Goal: Task Accomplishment & Management: Complete application form

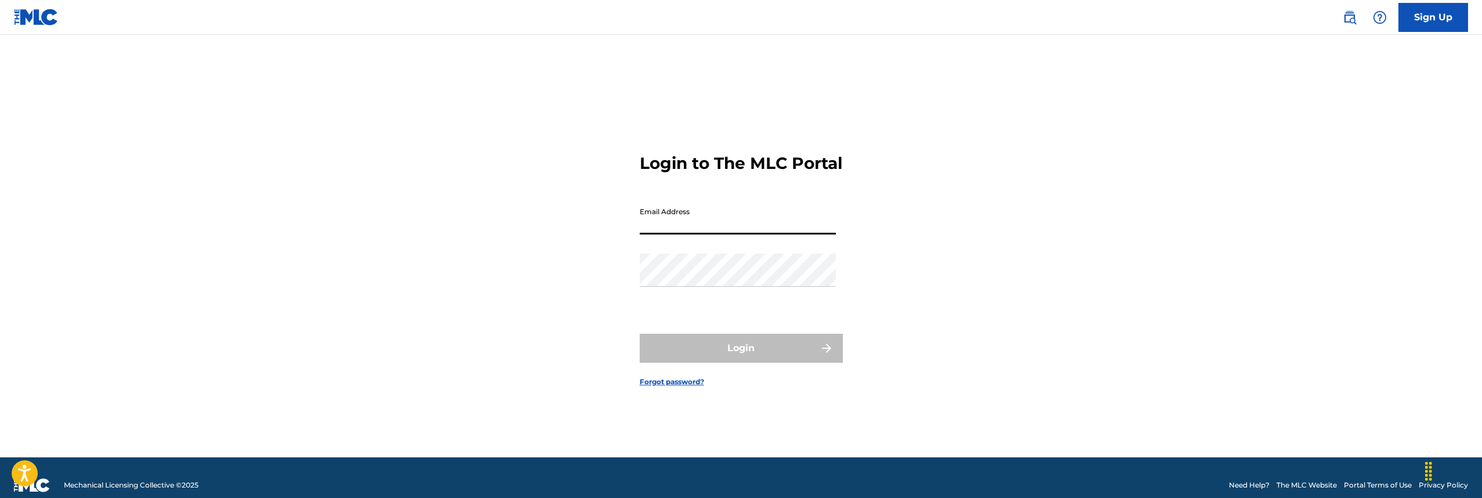
click at [833, 235] on input "Email Address" at bounding box center [738, 217] width 196 height 33
type input "[EMAIL_ADDRESS][DOMAIN_NAME]"
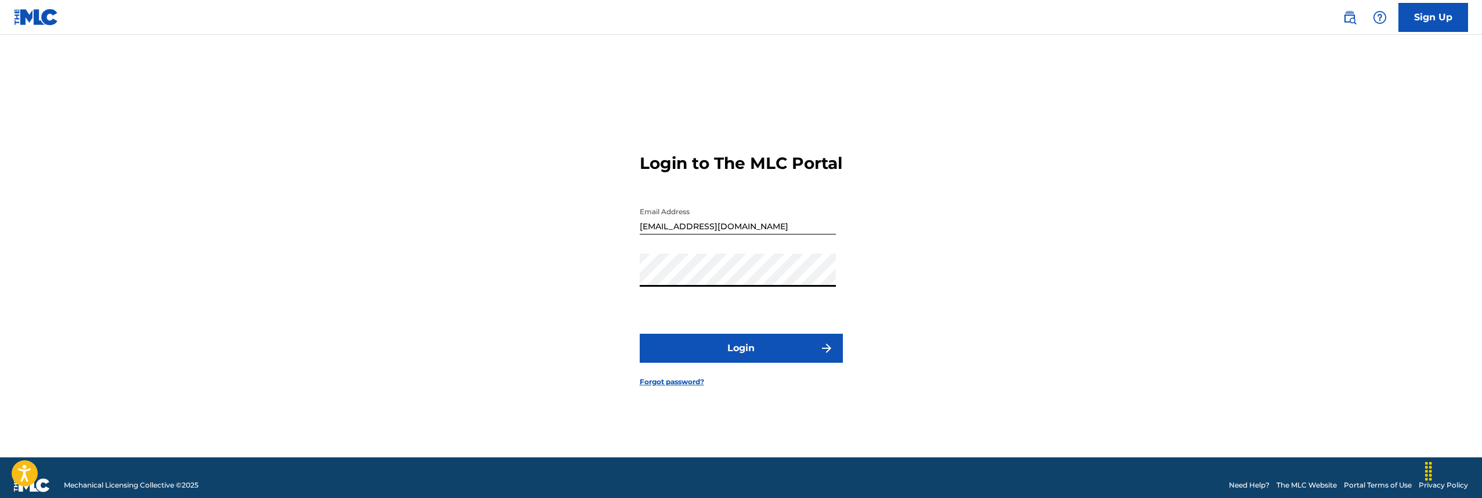
click at [763, 362] on button "Login" at bounding box center [741, 348] width 203 height 29
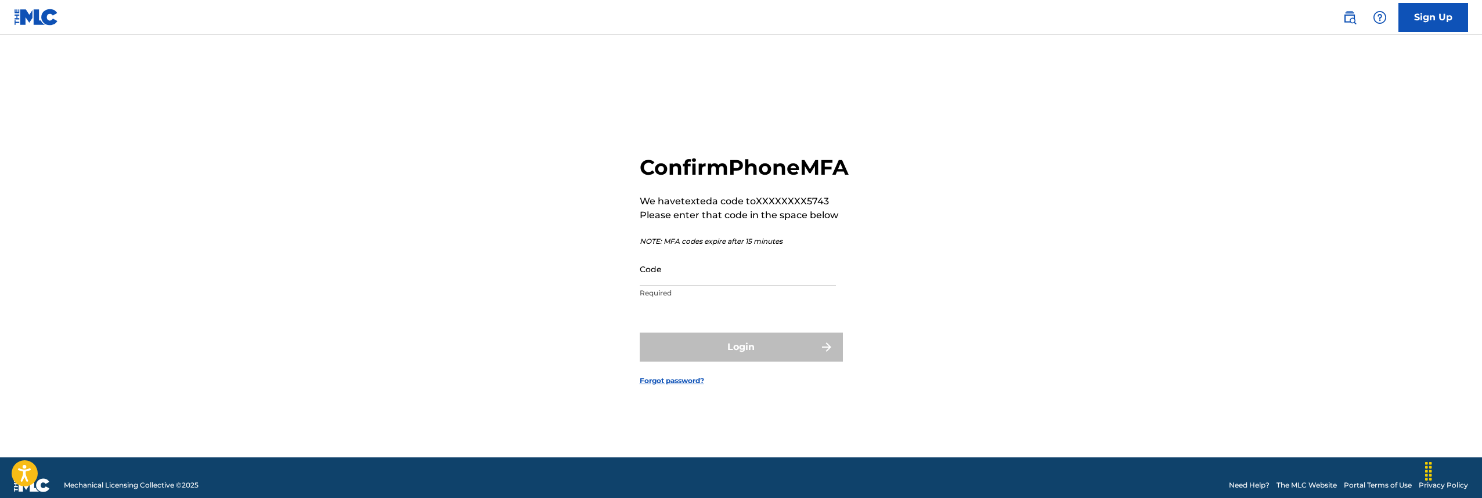
click at [729, 286] on input "Code" at bounding box center [738, 269] width 196 height 33
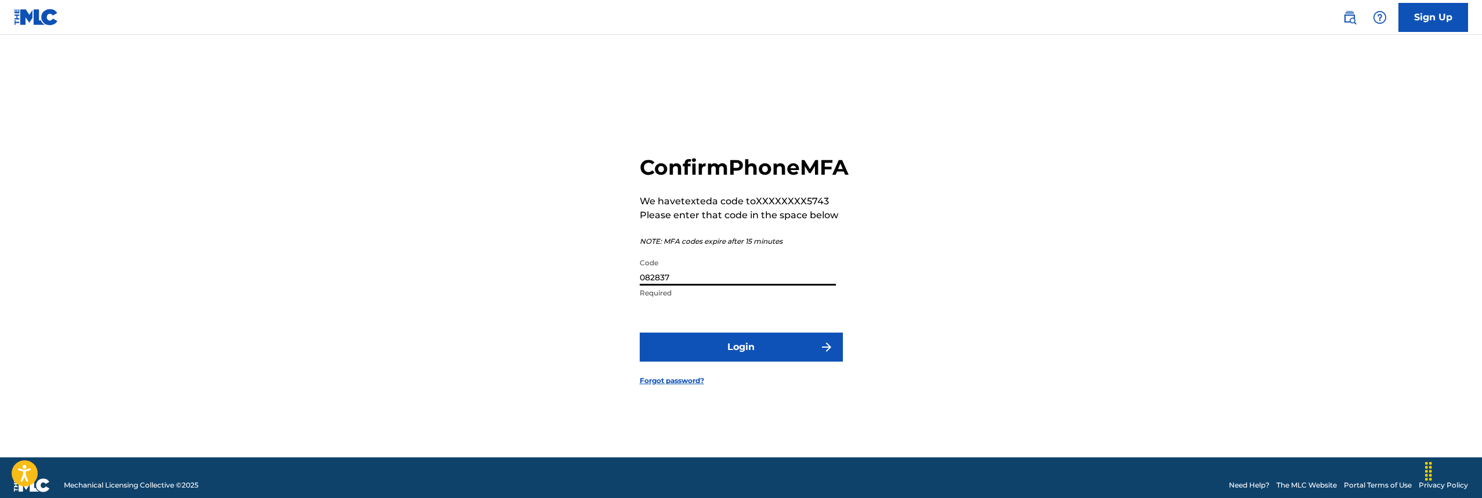
type input "082837"
click at [735, 362] on button "Login" at bounding box center [741, 347] width 203 height 29
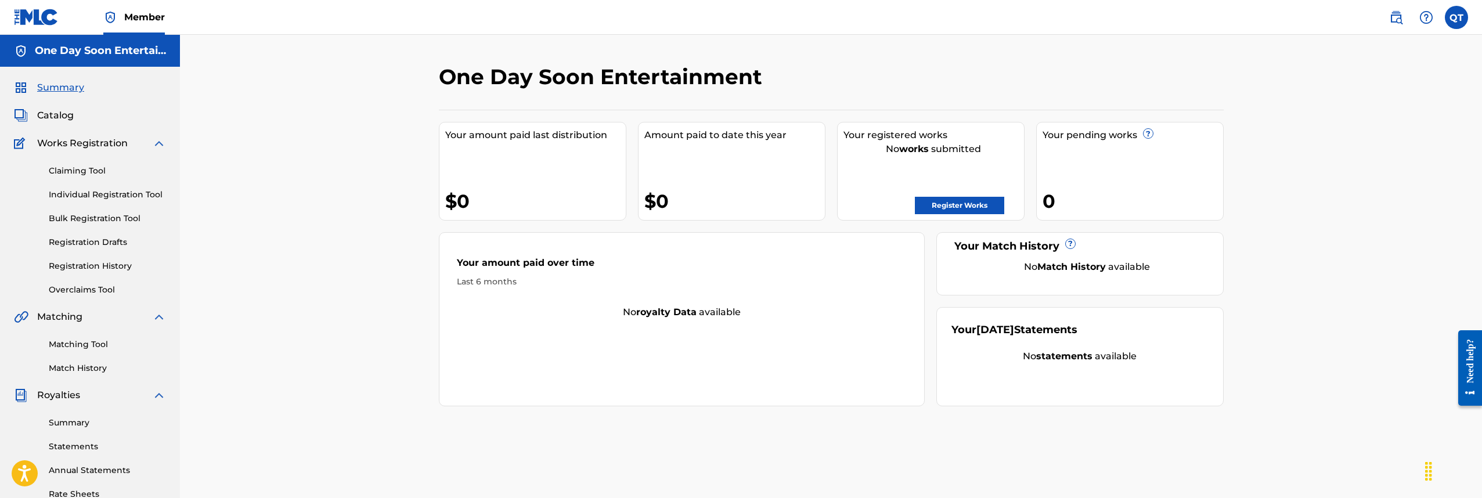
click at [1463, 22] on label at bounding box center [1456, 17] width 23 height 23
click at [1457, 17] on input "QT [PERSON_NAME] [PERSON_NAME][EMAIL_ADDRESS][DOMAIN_NAME] Profile Log out" at bounding box center [1457, 17] width 0 height 0
click at [1344, 123] on link "Profile" at bounding box center [1342, 125] width 23 height 10
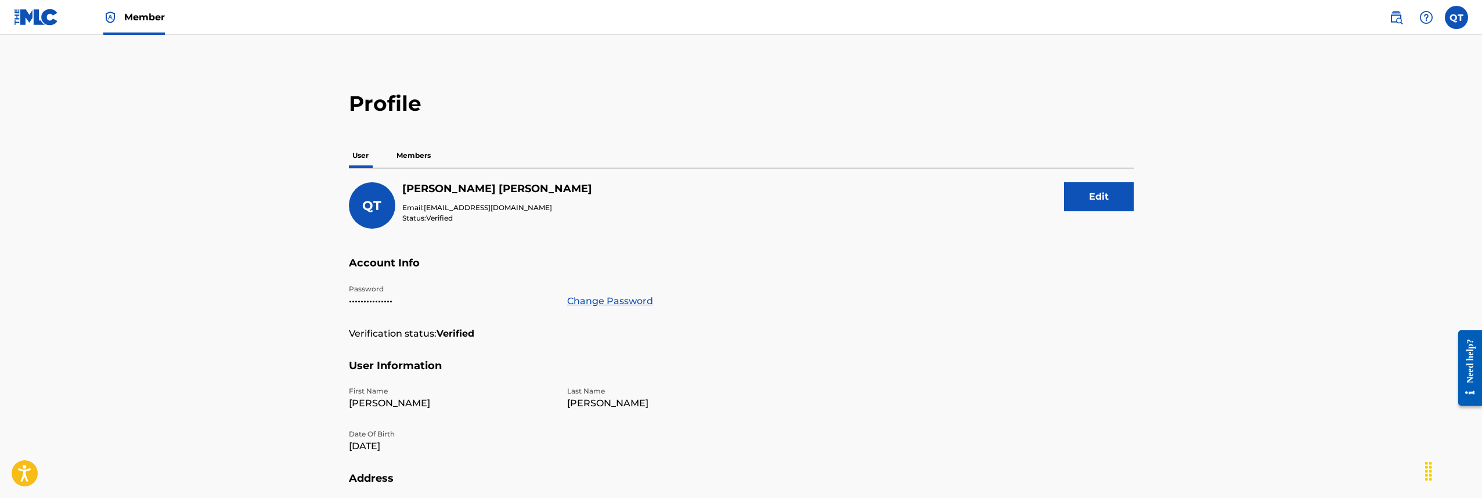
click at [415, 153] on p "Members" at bounding box center [413, 155] width 41 height 24
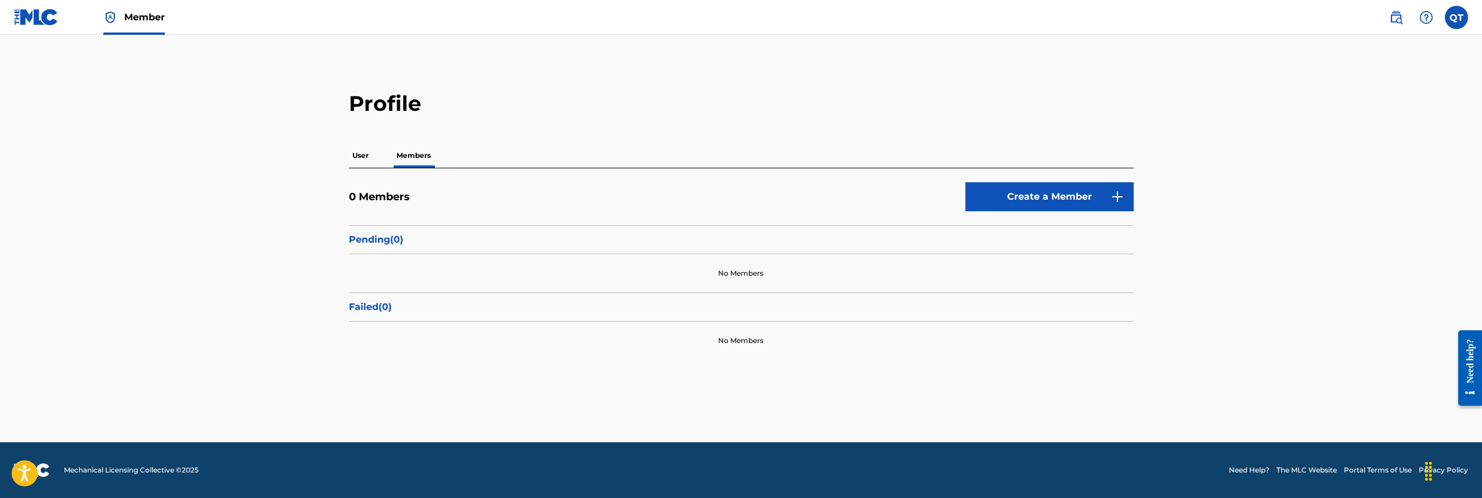
click at [1462, 21] on label at bounding box center [1456, 17] width 23 height 23
click at [1457, 17] on input "QT [PERSON_NAME] [PERSON_NAME][EMAIL_ADDRESS][DOMAIN_NAME] Profile Log out" at bounding box center [1457, 17] width 0 height 0
click at [1343, 123] on link "Profile" at bounding box center [1342, 125] width 23 height 10
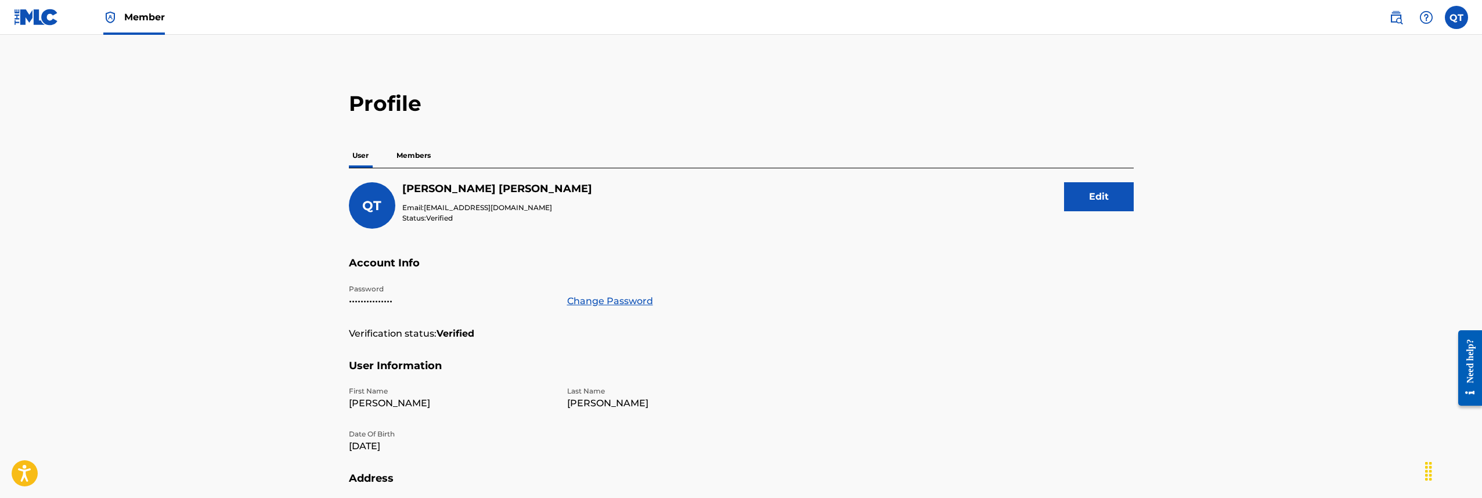
click at [625, 74] on main "Profile User Members QT [PERSON_NAME] Email: [EMAIL_ADDRESS][DOMAIN_NAME] Statu…" at bounding box center [741, 380] width 1482 height 691
click at [1095, 206] on button "Edit" at bounding box center [1099, 196] width 70 height 29
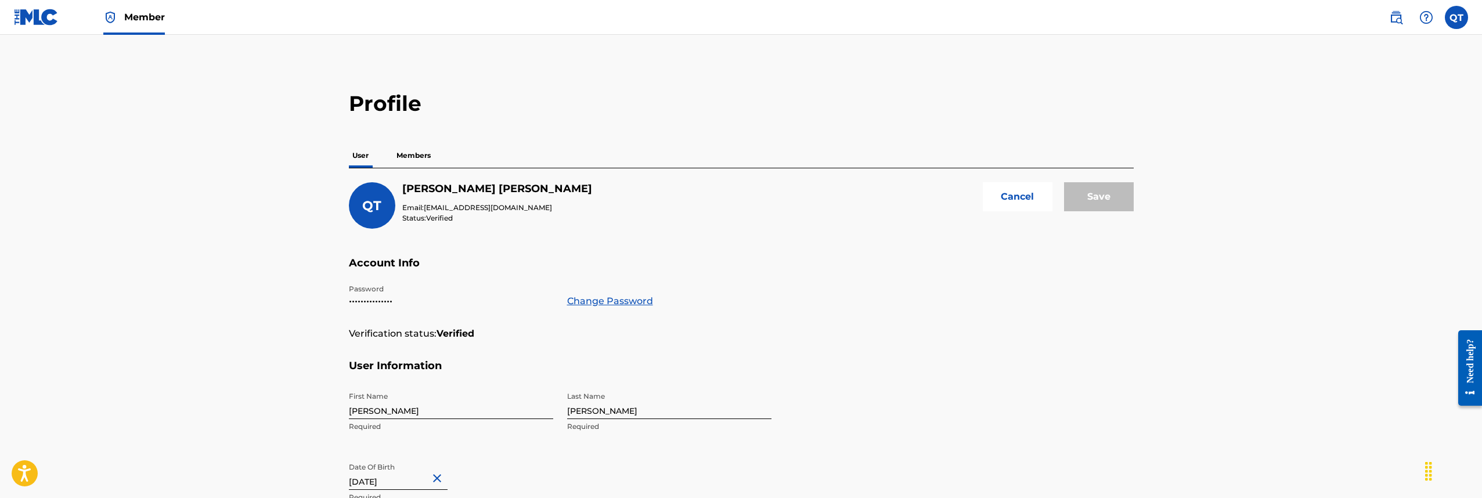
click at [419, 153] on p "Members" at bounding box center [413, 155] width 41 height 24
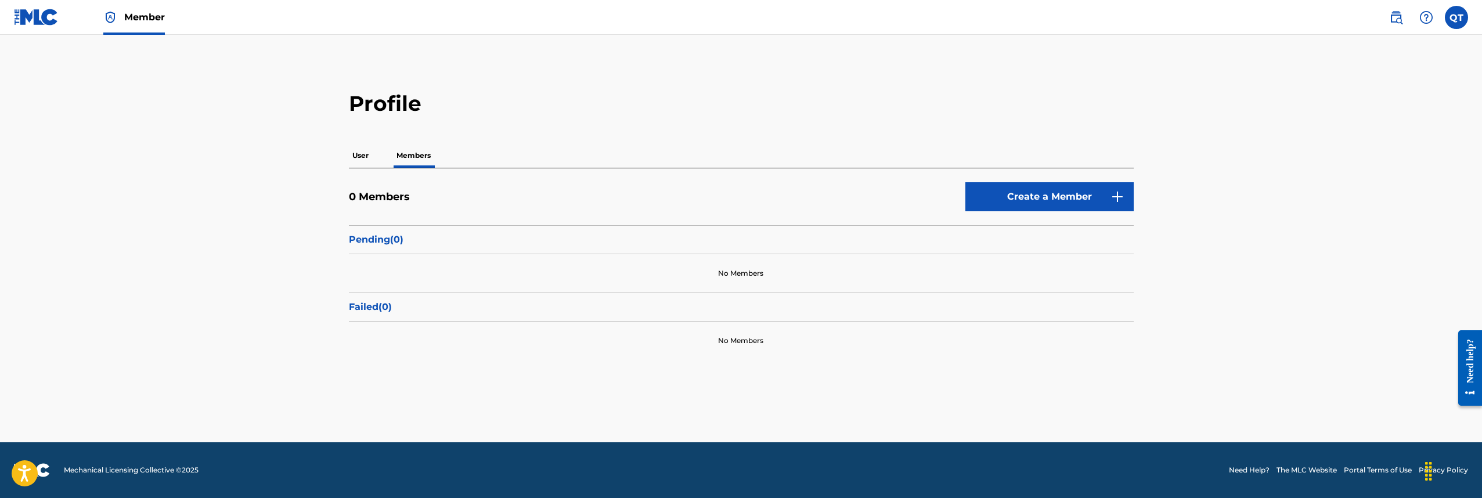
click at [1063, 197] on link "Create a Member" at bounding box center [1050, 196] width 168 height 29
click at [1032, 199] on link "Create a Member" at bounding box center [1050, 196] width 168 height 29
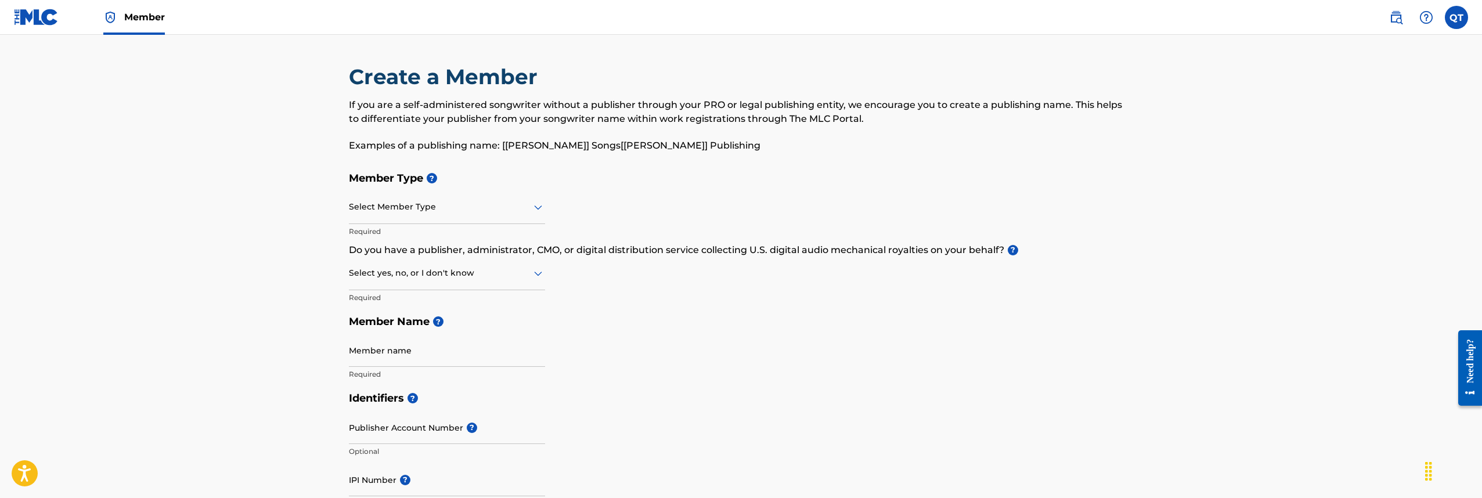
click at [537, 208] on icon at bounding box center [538, 208] width 8 height 5
click at [477, 251] on div "Publisher" at bounding box center [447, 263] width 195 height 26
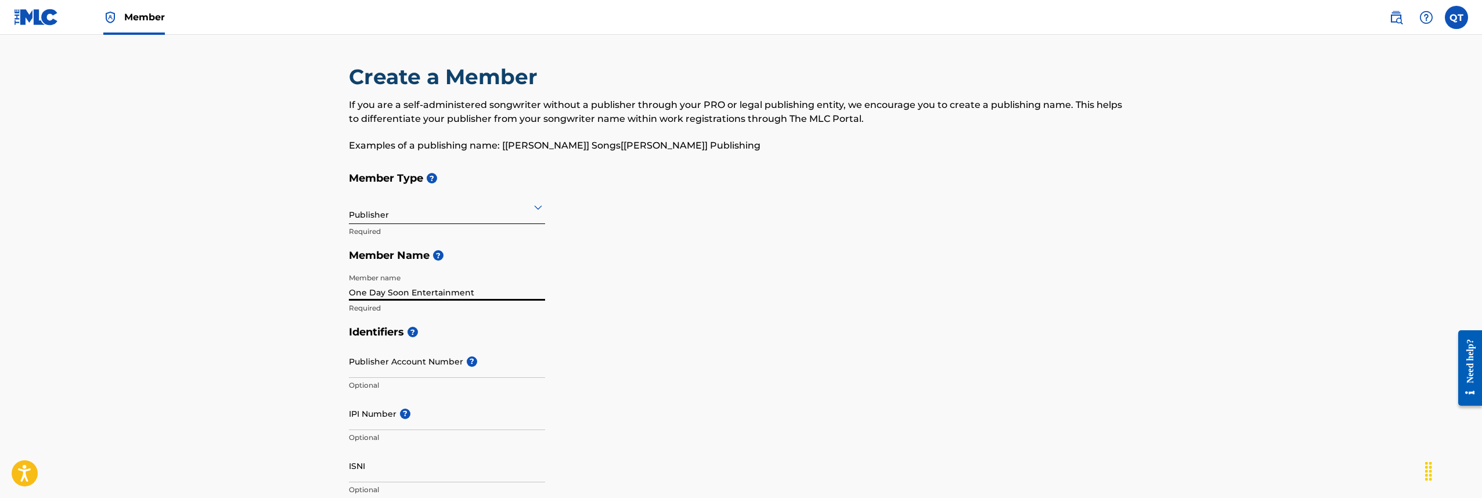
type input "One Day Soon Entertainment"
click at [444, 363] on input "Publisher Account Number ?" at bounding box center [447, 361] width 196 height 33
click at [445, 422] on input "IPI Number ?" at bounding box center [447, 413] width 196 height 33
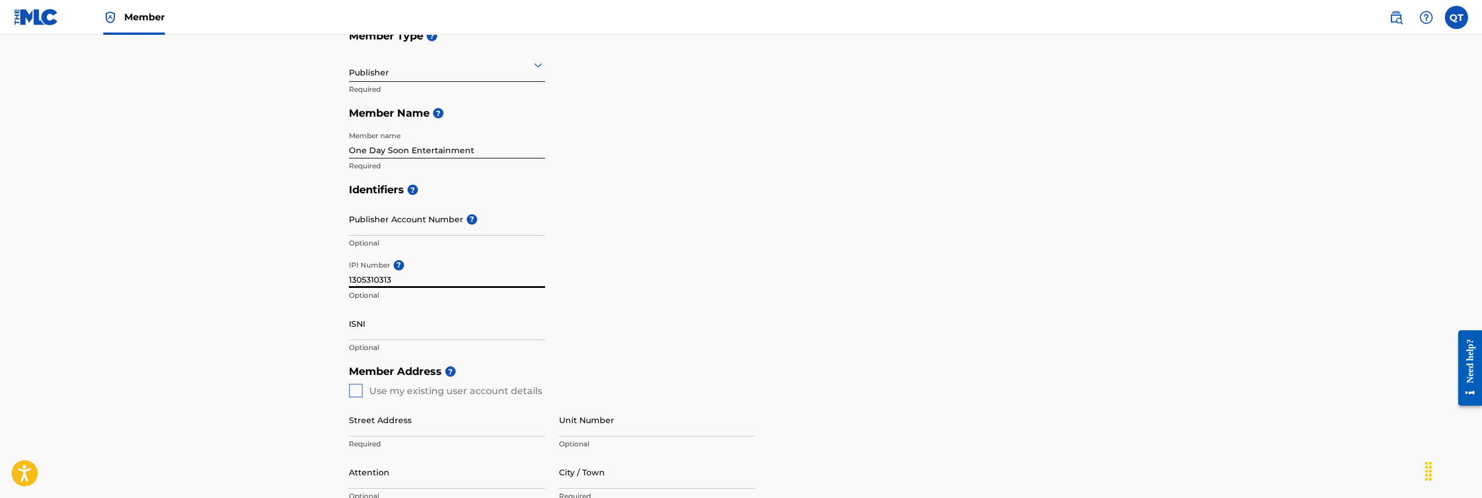
scroll to position [250, 0]
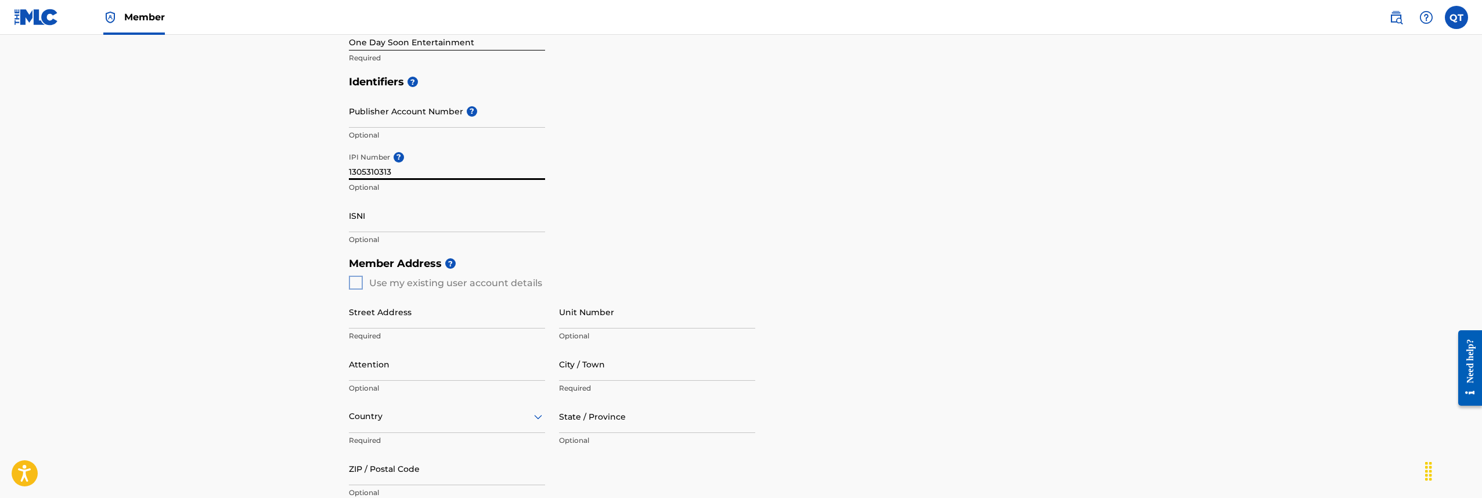
type input "1305310313"
click at [366, 284] on div "Member Address ? Use my existing user account details Street Address Required U…" at bounding box center [741, 383] width 785 height 265
click at [357, 282] on div "Member Address ? Use my existing user account details Street Address Required U…" at bounding box center [741, 383] width 785 height 265
click at [358, 282] on div "Member Address ? Use my existing user account details Street Address Required U…" at bounding box center [741, 383] width 785 height 265
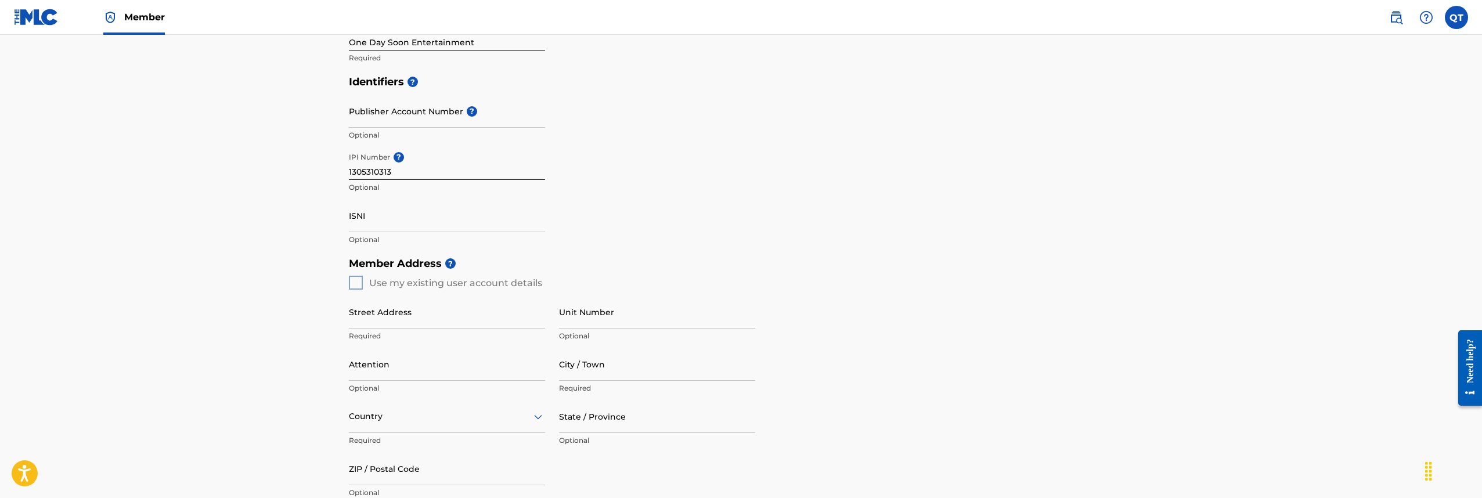
click at [358, 282] on div "Member Address ? Use my existing user account details Street Address Required U…" at bounding box center [741, 383] width 785 height 265
click at [355, 284] on div "Member Address ? Use my existing user account details Street Address Required U…" at bounding box center [741, 383] width 785 height 265
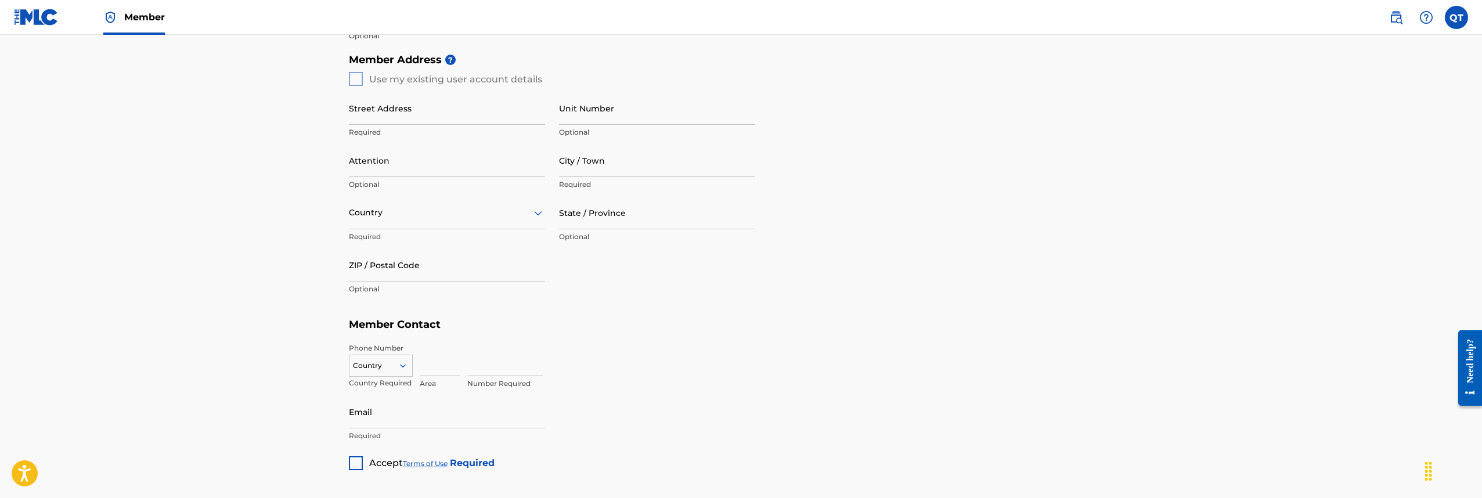
scroll to position [352, 0]
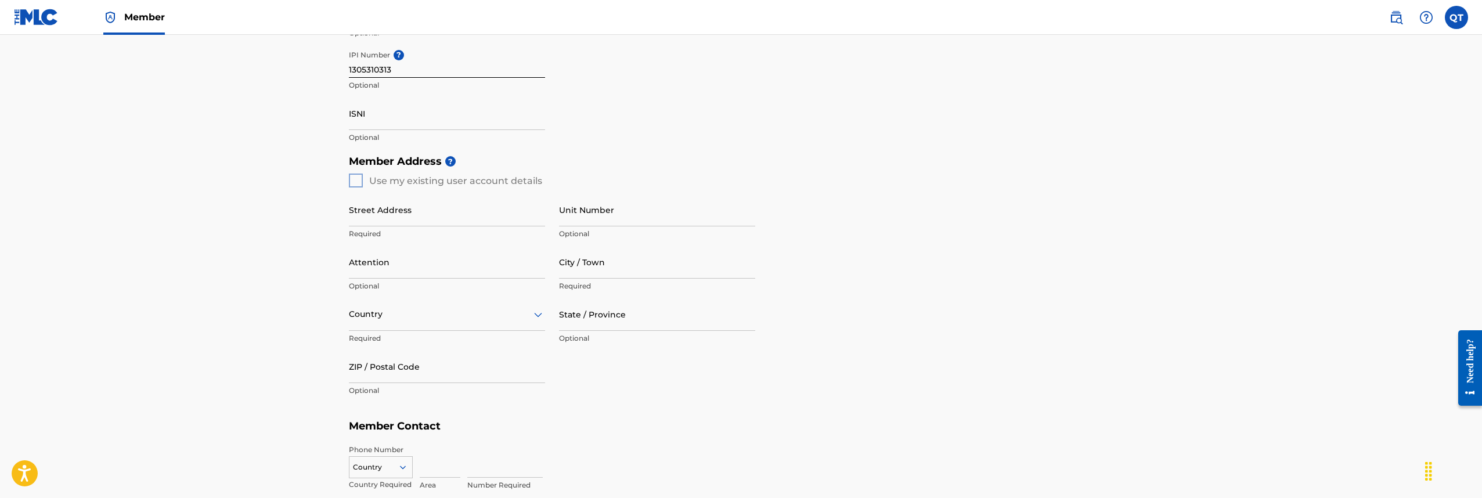
click at [352, 179] on div "Member Address ? Use my existing user account details Street Address Required U…" at bounding box center [741, 281] width 785 height 265
click at [354, 179] on div "Member Address ? Use my existing user account details Street Address Required U…" at bounding box center [741, 281] width 785 height 265
click at [355, 178] on div "Member Address ? Use my existing user account details Street Address Required U…" at bounding box center [741, 281] width 785 height 265
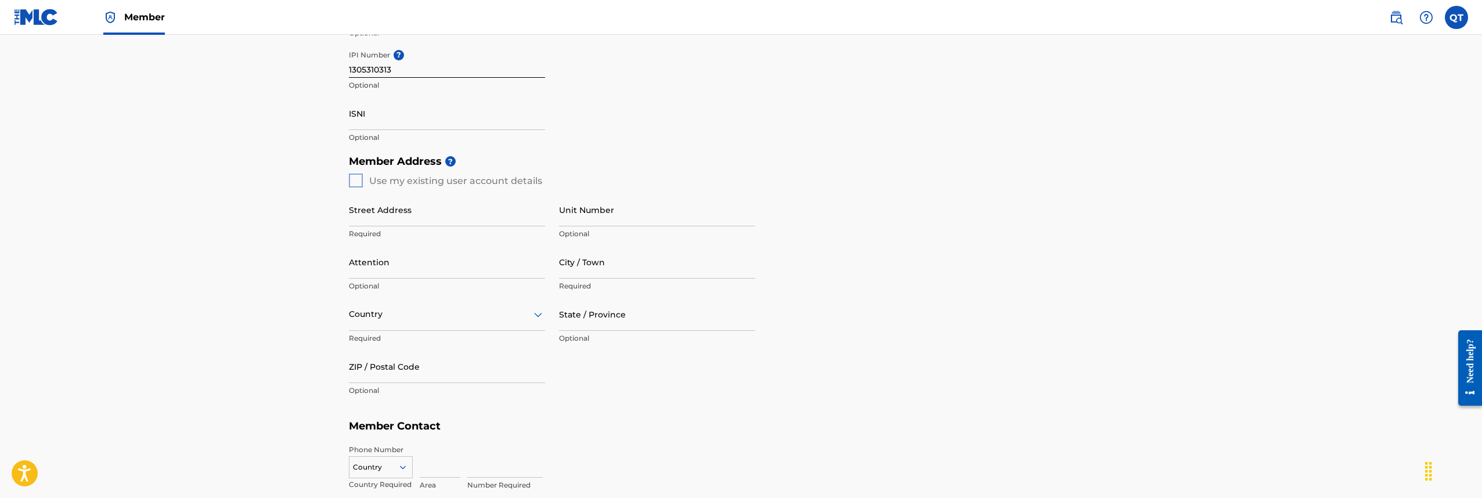
click at [355, 178] on div "Member Address ? Use my existing user account details Street Address Required U…" at bounding box center [741, 281] width 785 height 265
click at [358, 183] on div "Member Address ? Use my existing user account details Street Address Required U…" at bounding box center [741, 281] width 785 height 265
click at [357, 182] on div "Member Address ? Use my existing user account details Street Address Required U…" at bounding box center [741, 281] width 785 height 265
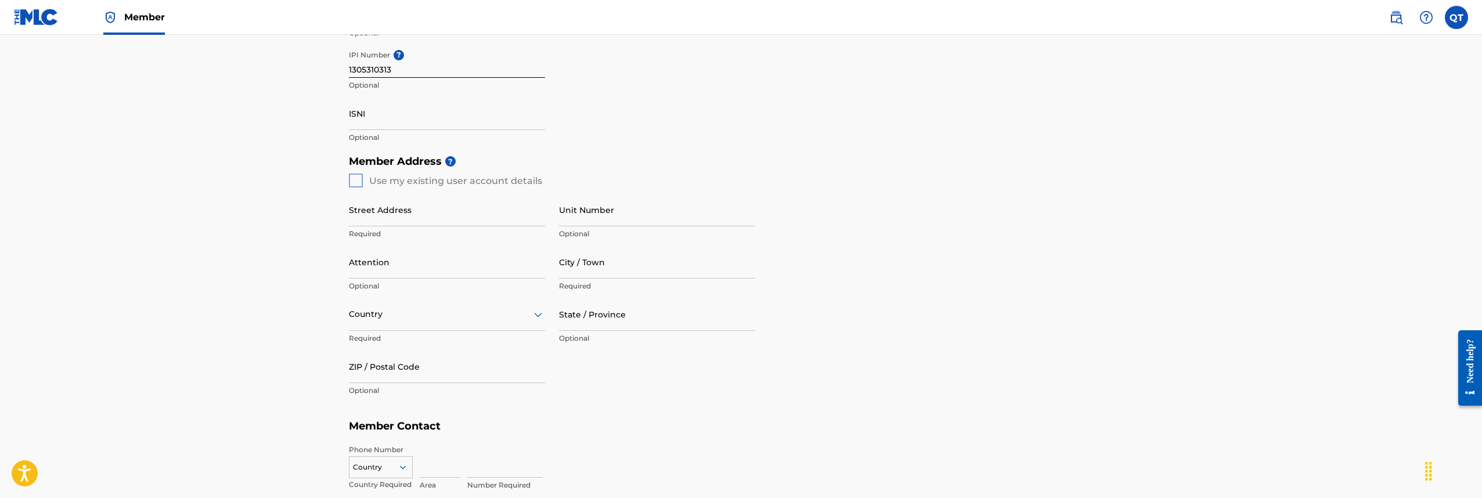
click at [357, 182] on div "Member Address ? Use my existing user account details Street Address Required U…" at bounding box center [741, 281] width 785 height 265
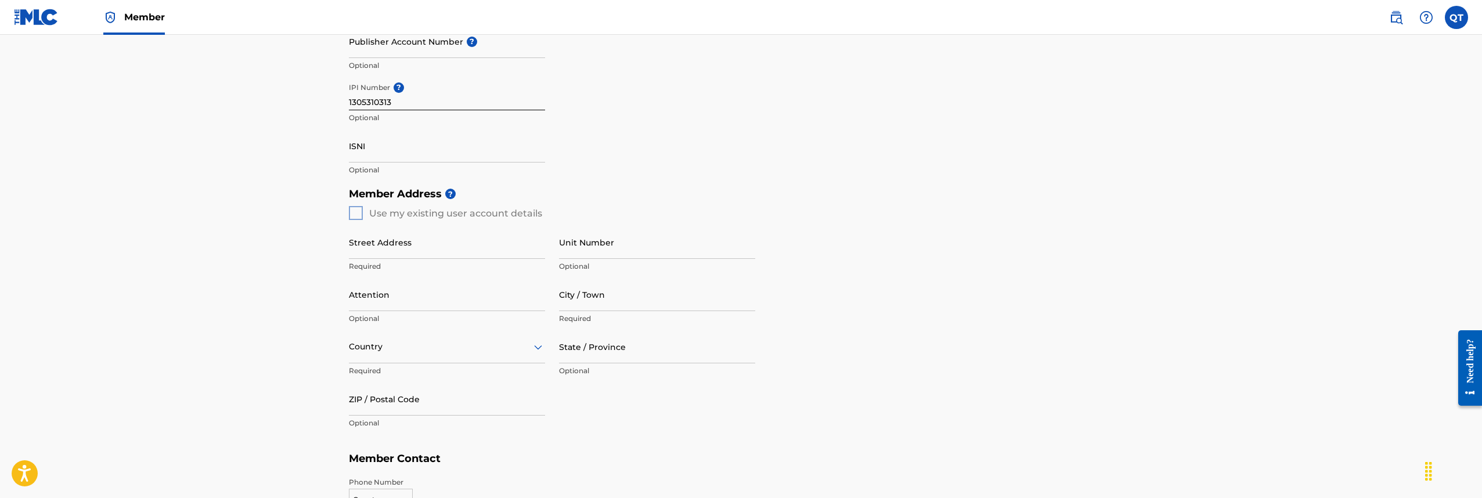
scroll to position [535, 0]
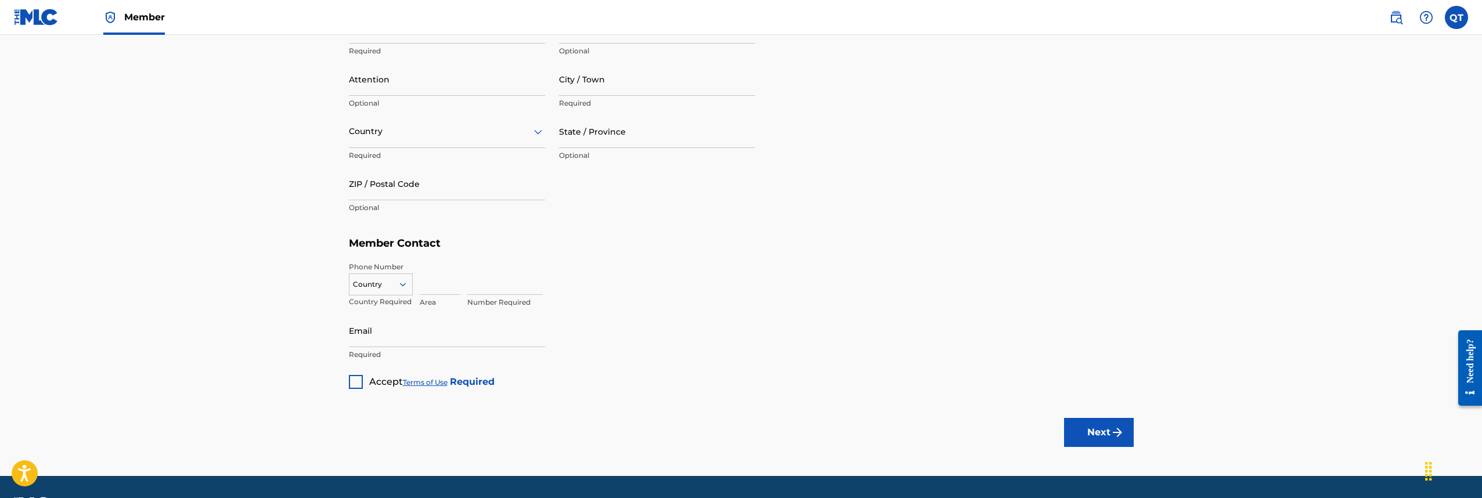
click at [358, 383] on div at bounding box center [356, 382] width 14 height 14
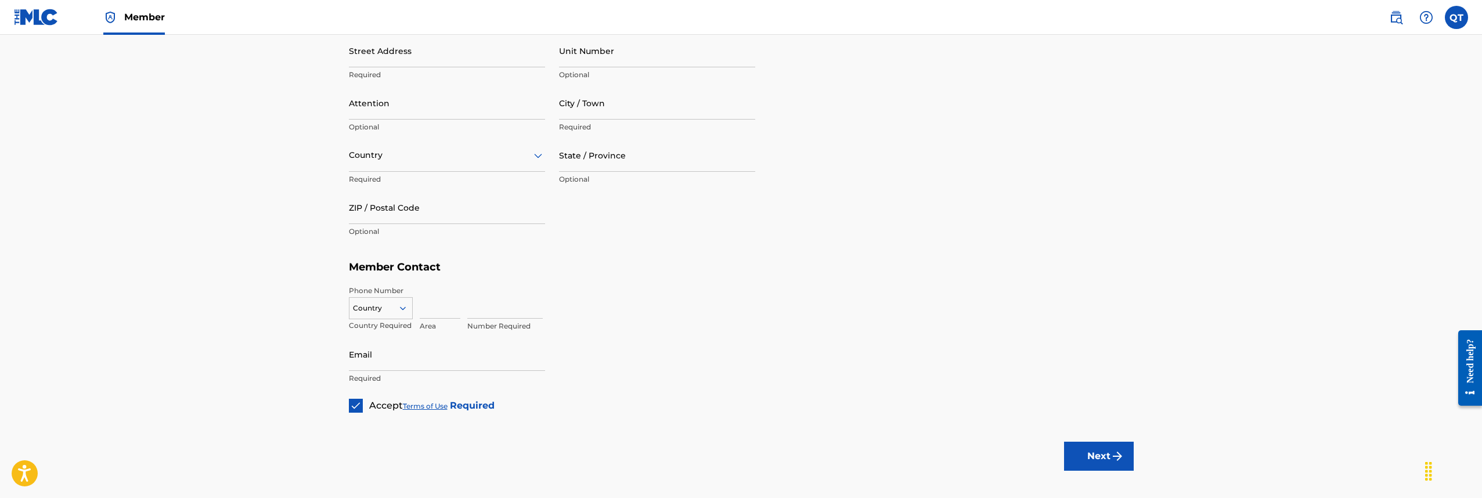
scroll to position [133, 0]
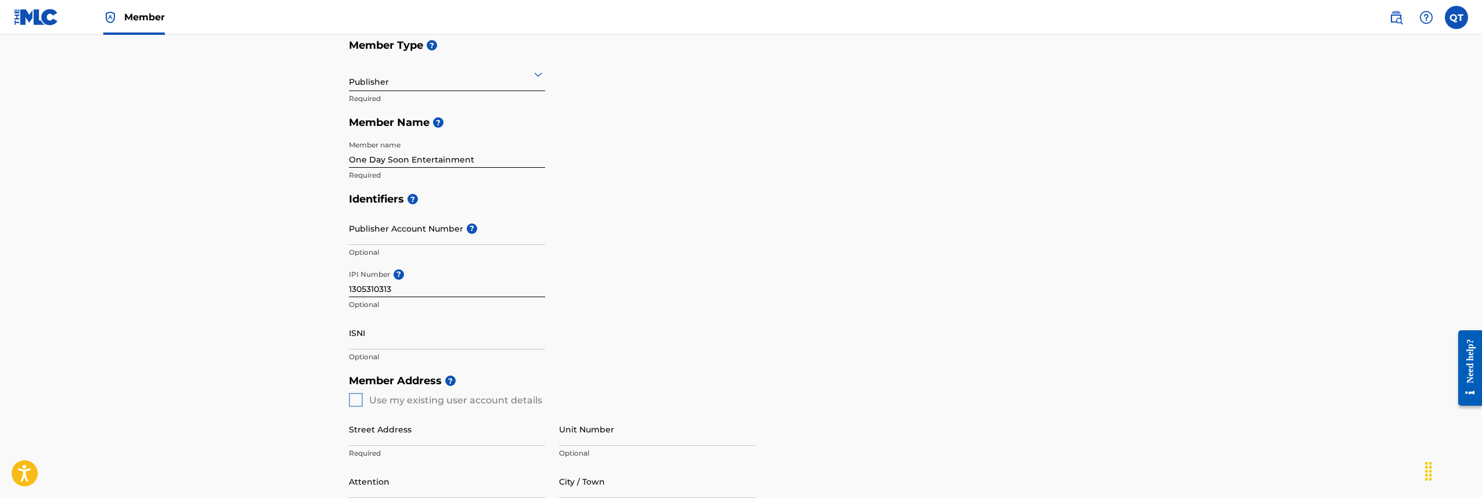
click at [355, 399] on div "Member Address ? Use my existing user account details Street Address Required U…" at bounding box center [741, 501] width 785 height 265
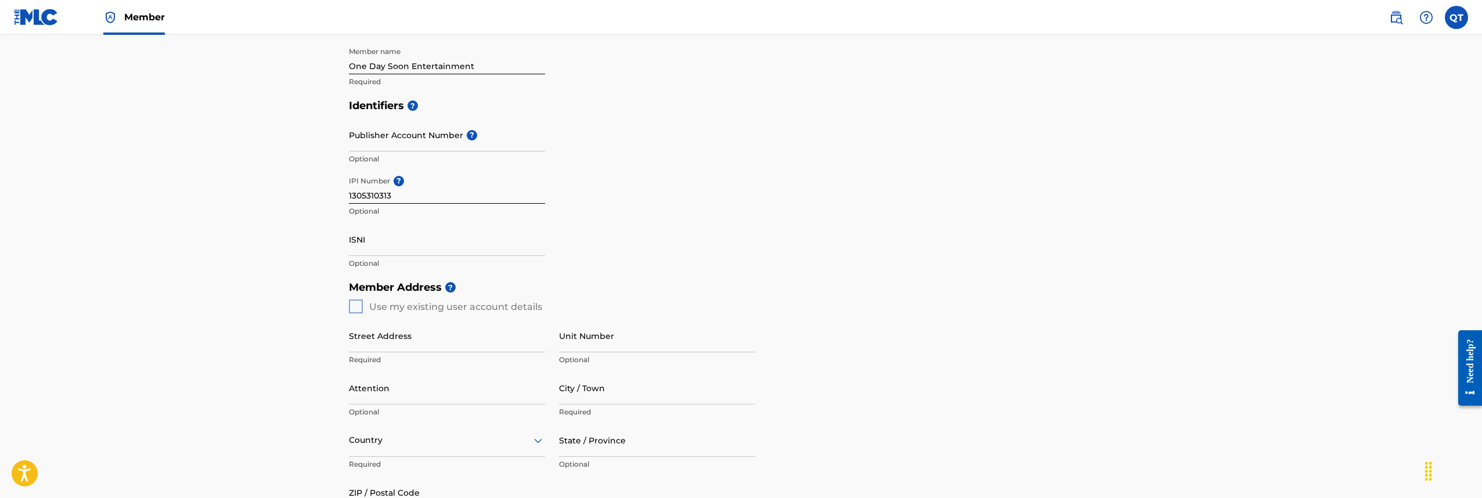
click at [1455, 21] on label at bounding box center [1456, 17] width 23 height 23
click at [1457, 17] on input "QT [PERSON_NAME] [PERSON_NAME][EMAIL_ADDRESS][DOMAIN_NAME] Profile Log out" at bounding box center [1457, 17] width 0 height 0
click at [1343, 124] on link "Profile" at bounding box center [1342, 125] width 23 height 10
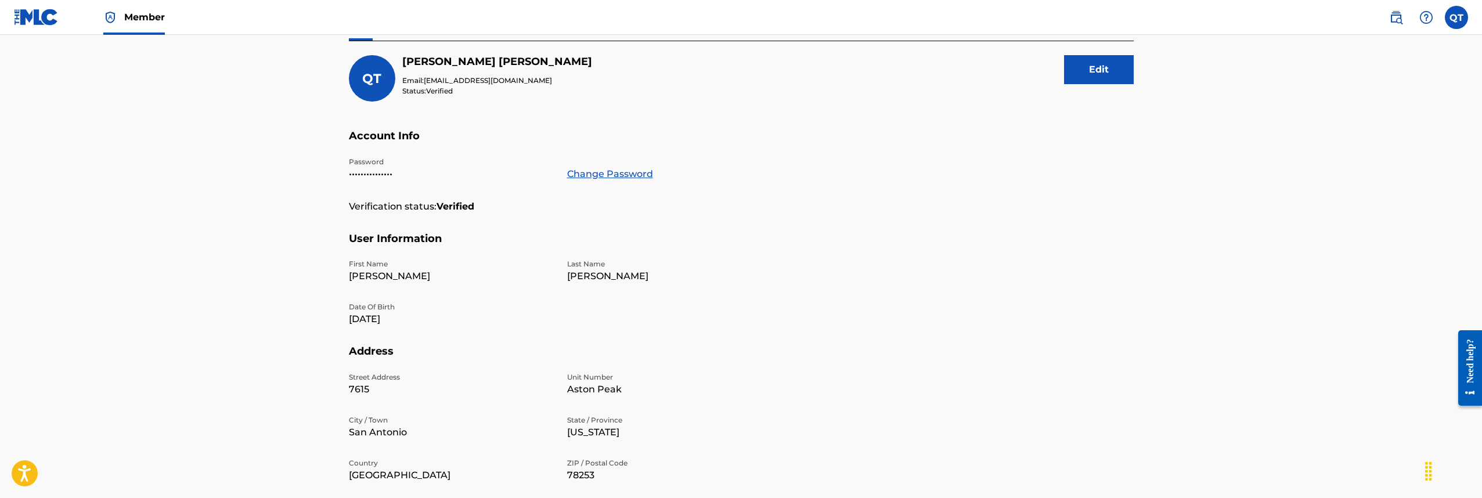
scroll to position [218, 0]
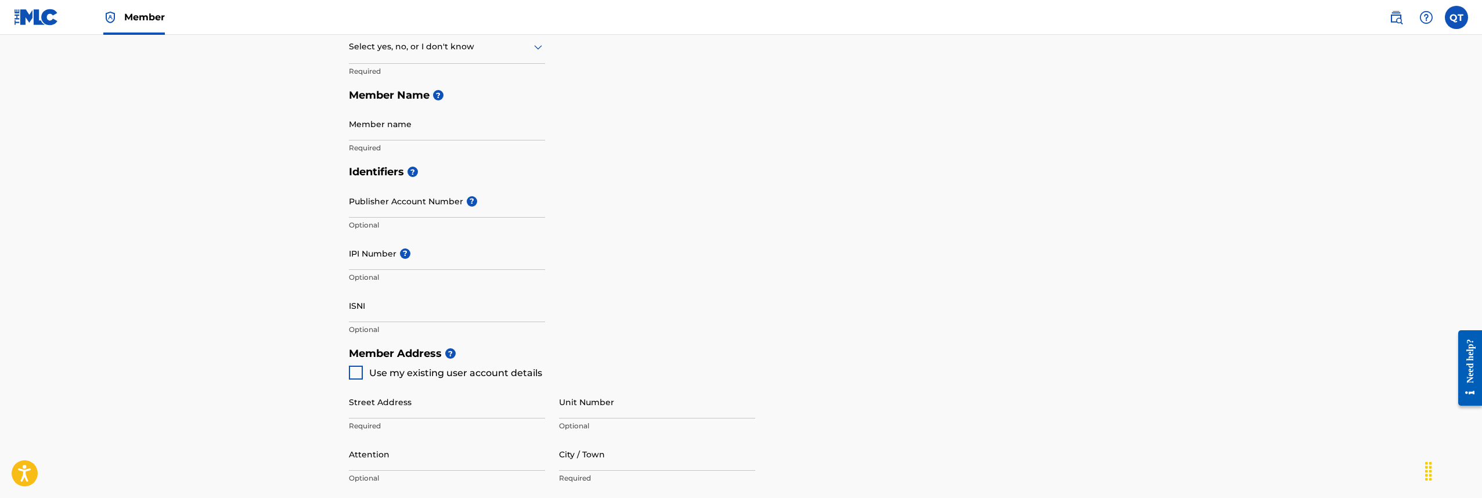
scroll to position [11, 0]
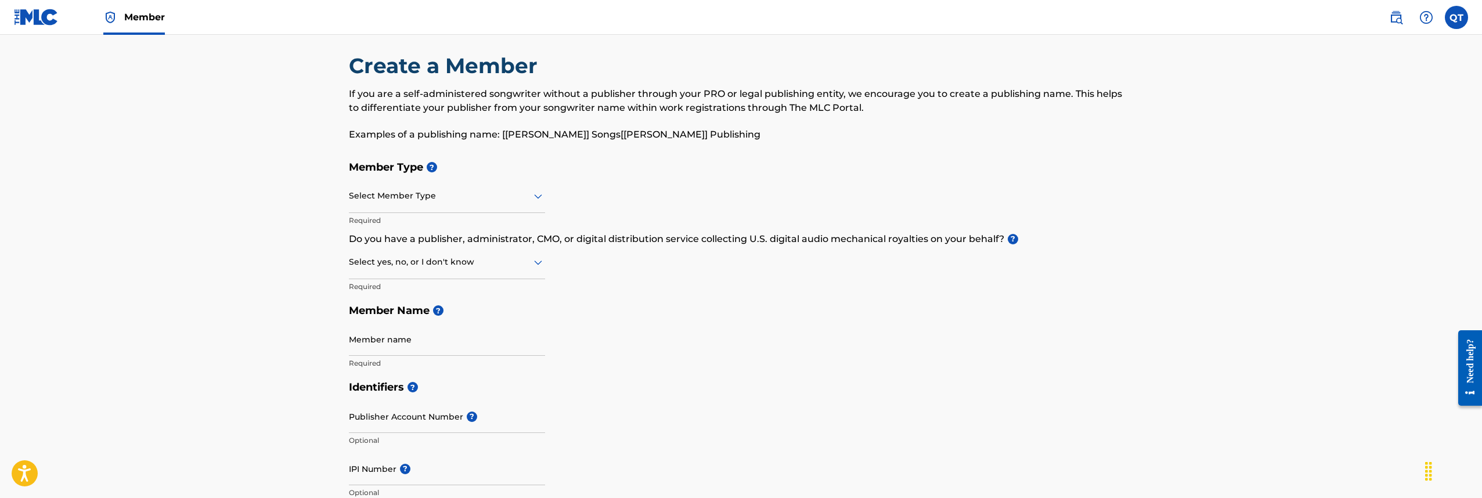
click at [539, 200] on icon at bounding box center [538, 196] width 14 height 14
click at [510, 240] on div "Publisher" at bounding box center [447, 252] width 195 height 26
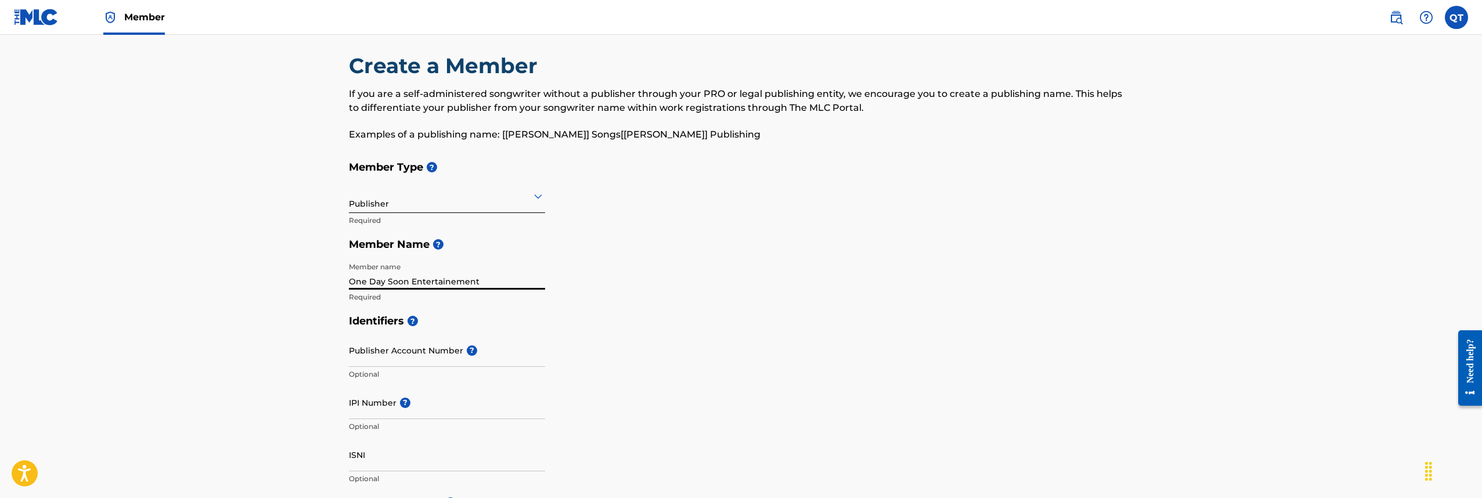
scroll to position [408, 0]
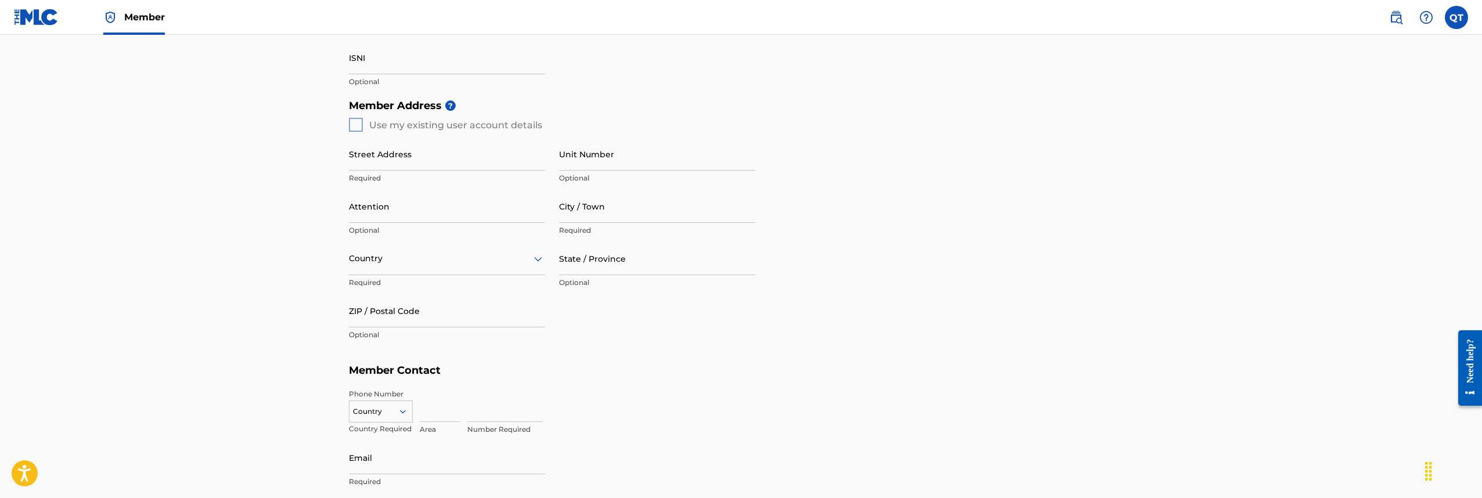
type input "One Day Soon Entertainement"
click at [352, 122] on div "Member Address ? Use my existing user account details Street Address Required U…" at bounding box center [741, 225] width 785 height 265
type input "7615 [GEOGRAPHIC_DATA]"
click at [456, 264] on div at bounding box center [447, 258] width 196 height 15
click at [427, 283] on div "[GEOGRAPHIC_DATA]" at bounding box center [447, 288] width 195 height 26
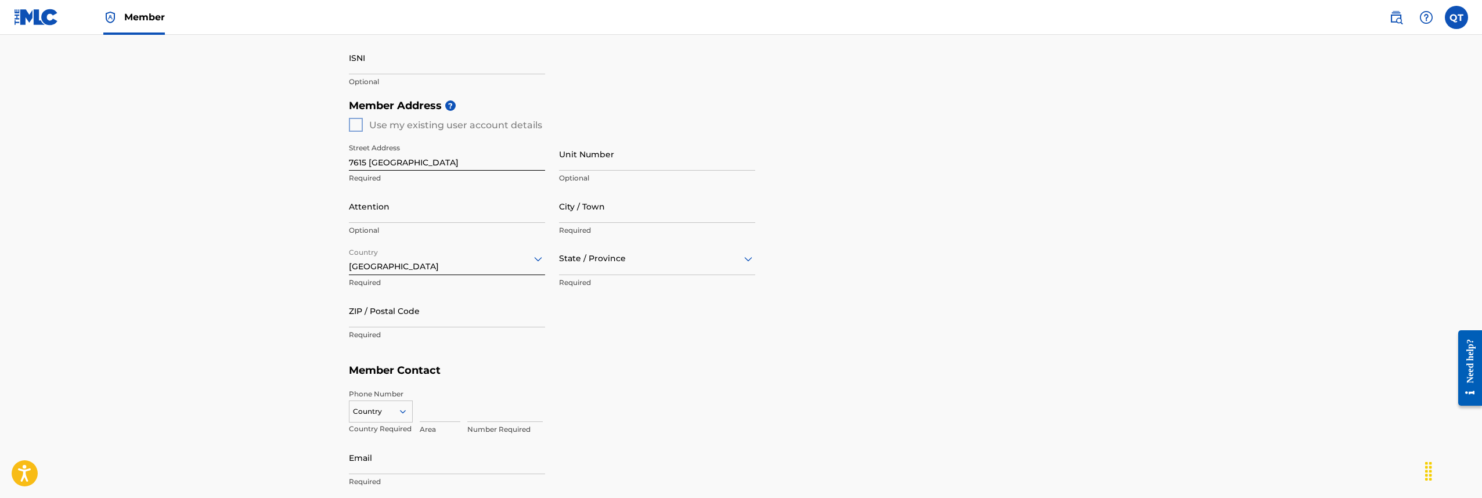
click at [602, 262] on div at bounding box center [657, 258] width 196 height 15
click at [603, 348] on div "[US_STATE]" at bounding box center [657, 356] width 195 height 26
type input "78253"
click at [541, 217] on input "Attention" at bounding box center [447, 206] width 196 height 33
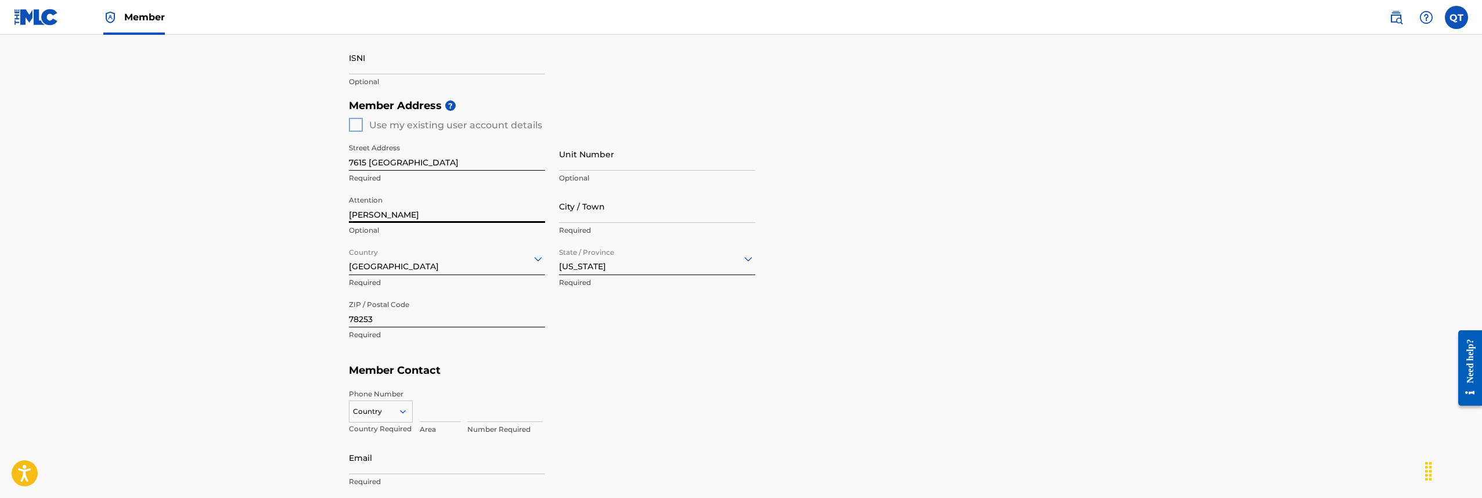
type input "[PERSON_NAME]"
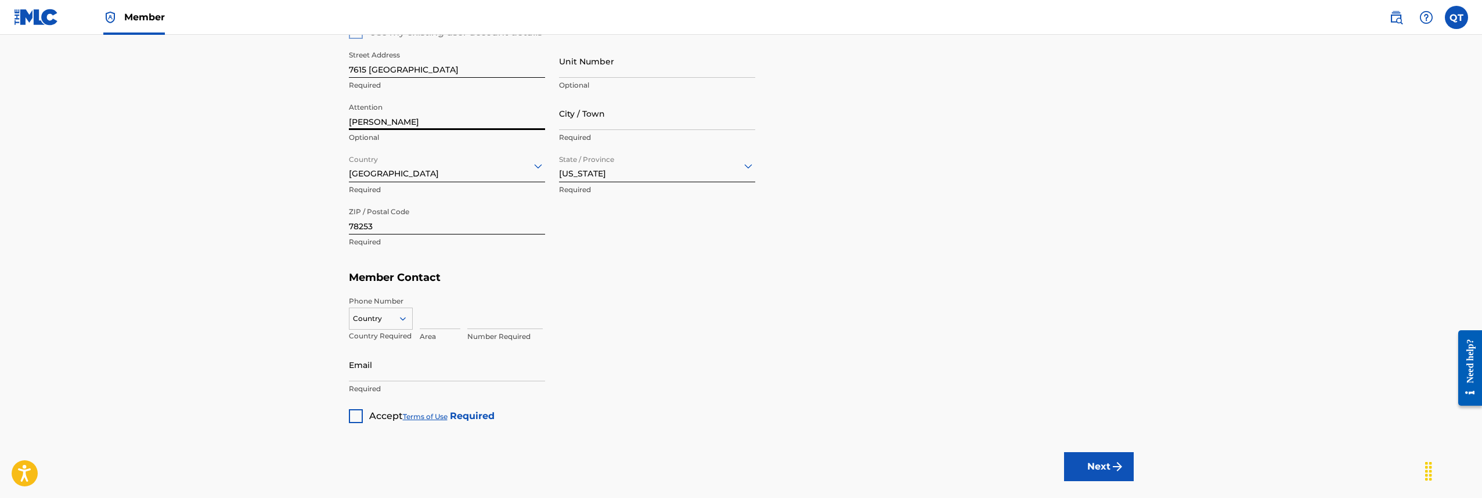
click at [405, 325] on div "Country" at bounding box center [381, 316] width 64 height 17
click at [381, 337] on div "US, [GEOGRAPHIC_DATA] +1" at bounding box center [381, 347] width 63 height 45
click at [452, 321] on input at bounding box center [440, 312] width 41 height 33
click at [457, 319] on input "[PHONE_NUMBER]" at bounding box center [440, 312] width 41 height 33
drag, startPoint x: 433, startPoint y: 317, endPoint x: 376, endPoint y: 318, distance: 56.3
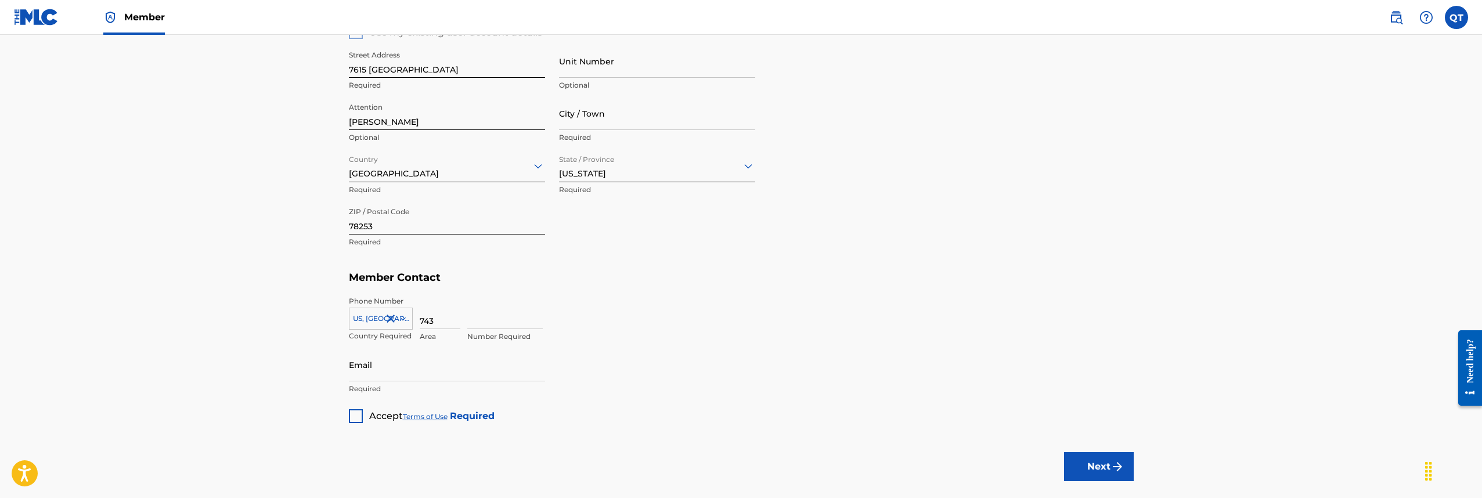
click at [377, 318] on div "[GEOGRAPHIC_DATA], [GEOGRAPHIC_DATA] +1 Country Required 743 Area Number Requir…" at bounding box center [741, 322] width 785 height 52
type input "510"
drag, startPoint x: 495, startPoint y: 322, endPoint x: 537, endPoint y: 327, distance: 42.1
type input "4995743"
click at [544, 373] on input "Email" at bounding box center [447, 364] width 196 height 33
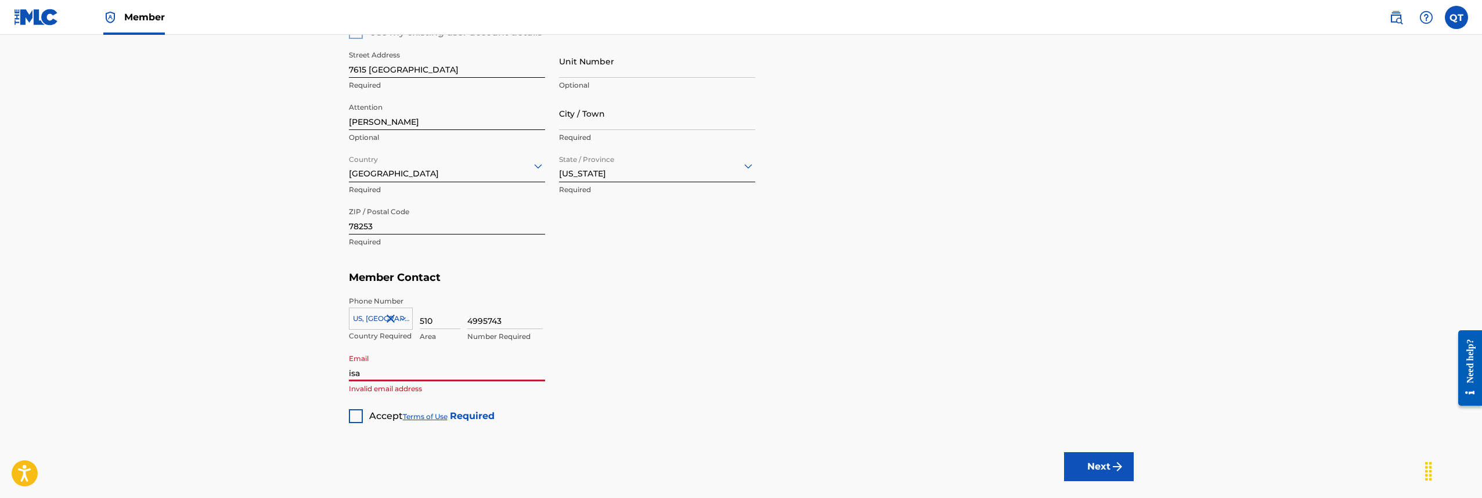
type input "[EMAIL_ADDRESS][DOMAIN_NAME]"
click at [361, 416] on div at bounding box center [356, 416] width 14 height 14
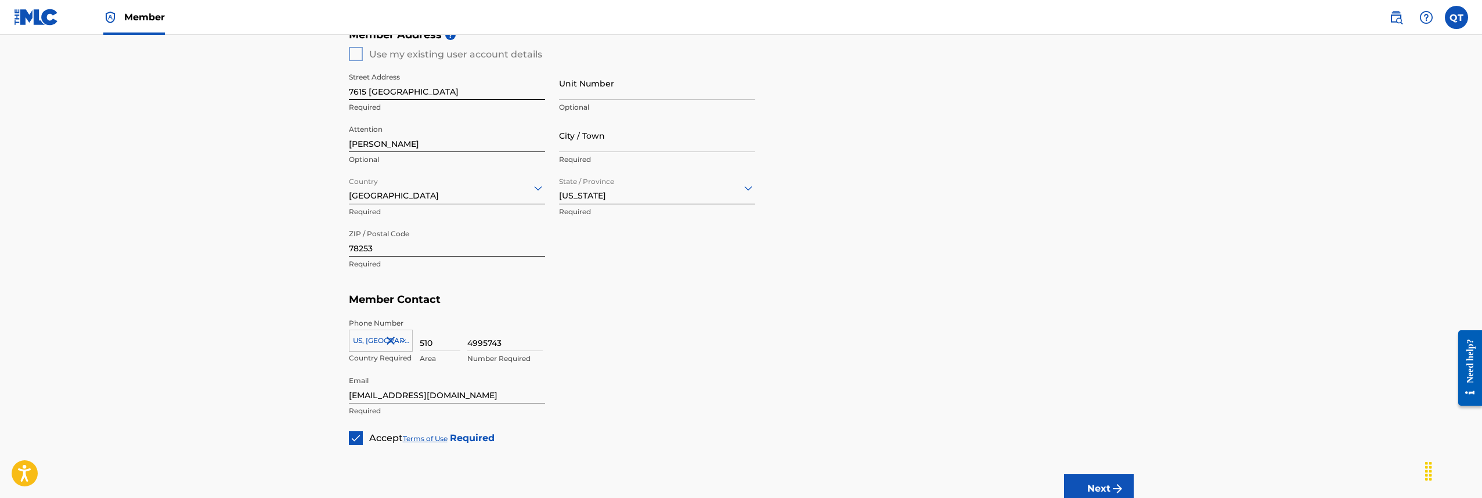
scroll to position [395, 0]
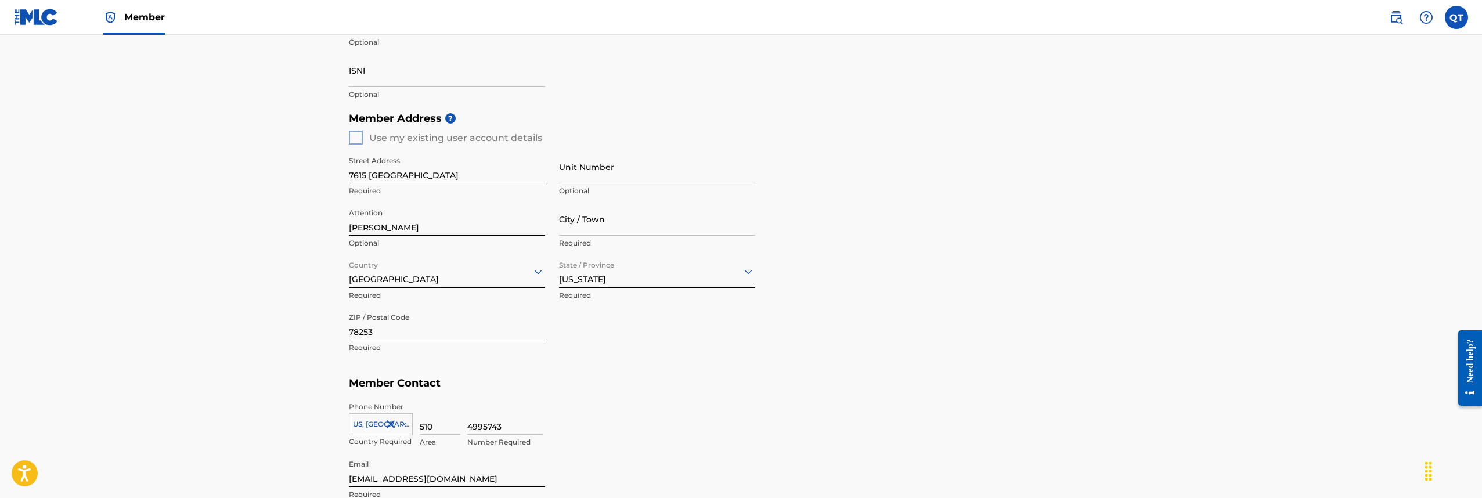
click at [348, 136] on div "Create a Member If you are a self-administered songwriter without a publisher t…" at bounding box center [741, 98] width 813 height 861
click at [359, 142] on div "Member Address ? Use my existing user account details Street Address [GEOGRAPHI…" at bounding box center [741, 238] width 785 height 265
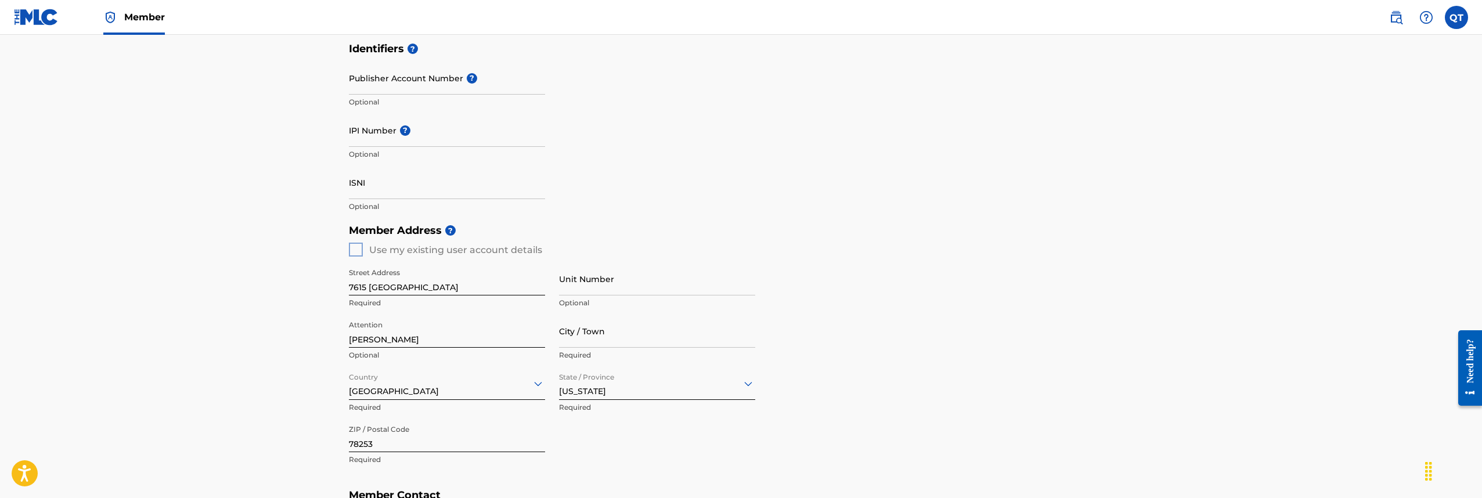
scroll to position [193, 0]
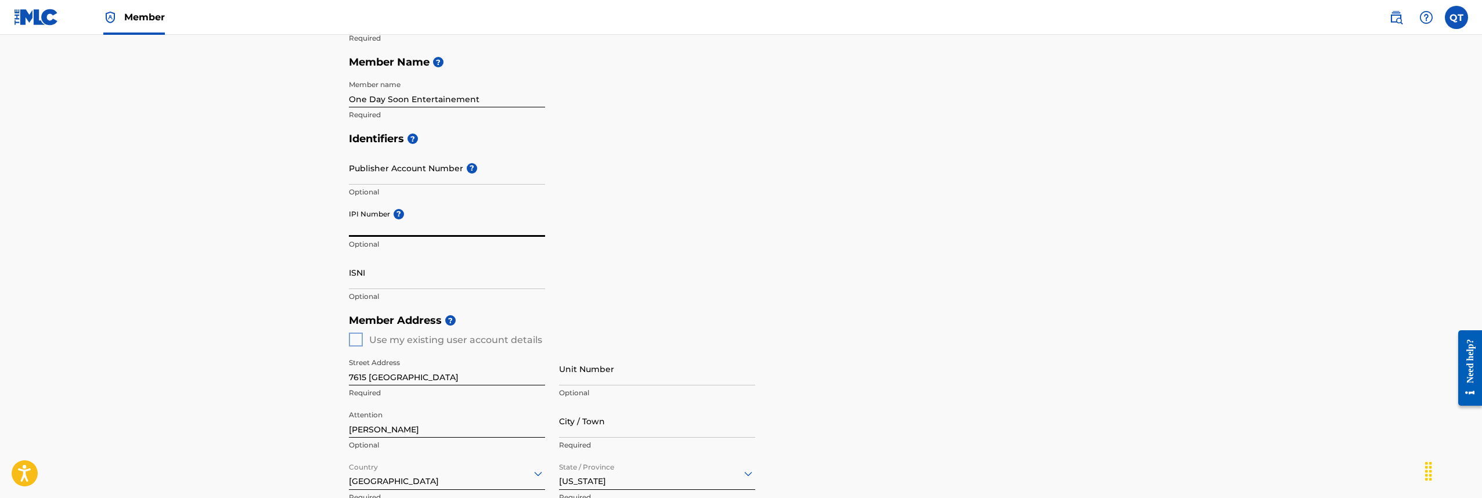
click at [484, 220] on input "IPI Number ?" at bounding box center [447, 220] width 196 height 33
type input "1305310313"
drag, startPoint x: 360, startPoint y: 332, endPoint x: 349, endPoint y: 345, distance: 17.3
click at [358, 333] on div "Member Address ? Use my existing user account details Street Address [GEOGRAPHI…" at bounding box center [741, 440] width 785 height 265
click at [355, 342] on div "Member Address ? Use my existing user account details Street Address [GEOGRAPHI…" at bounding box center [741, 440] width 785 height 265
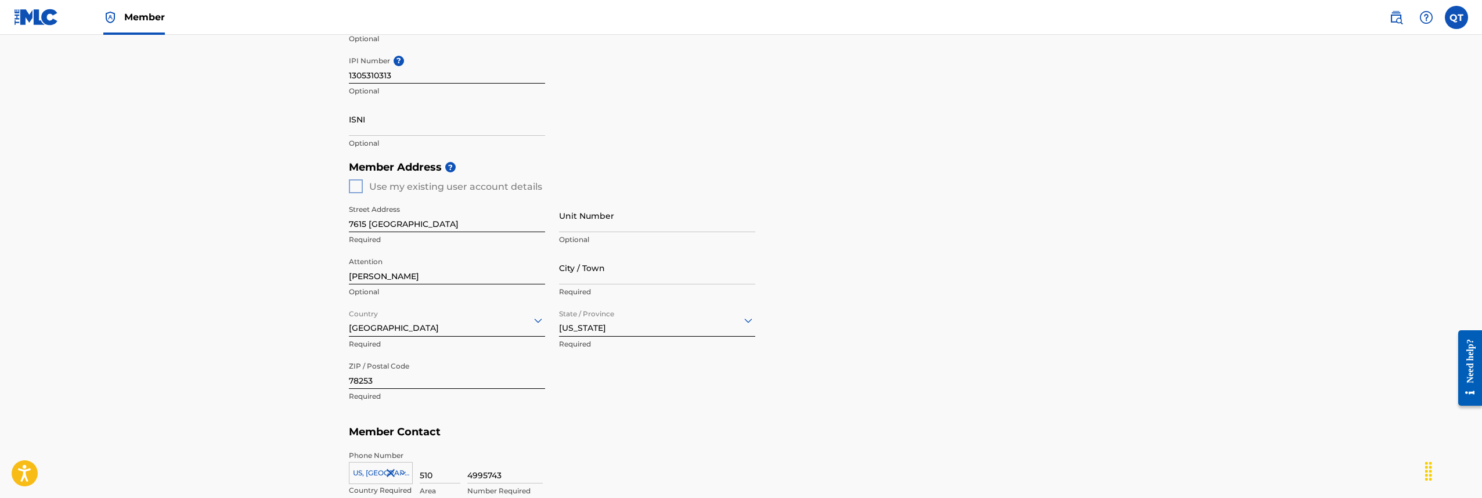
scroll to position [567, 0]
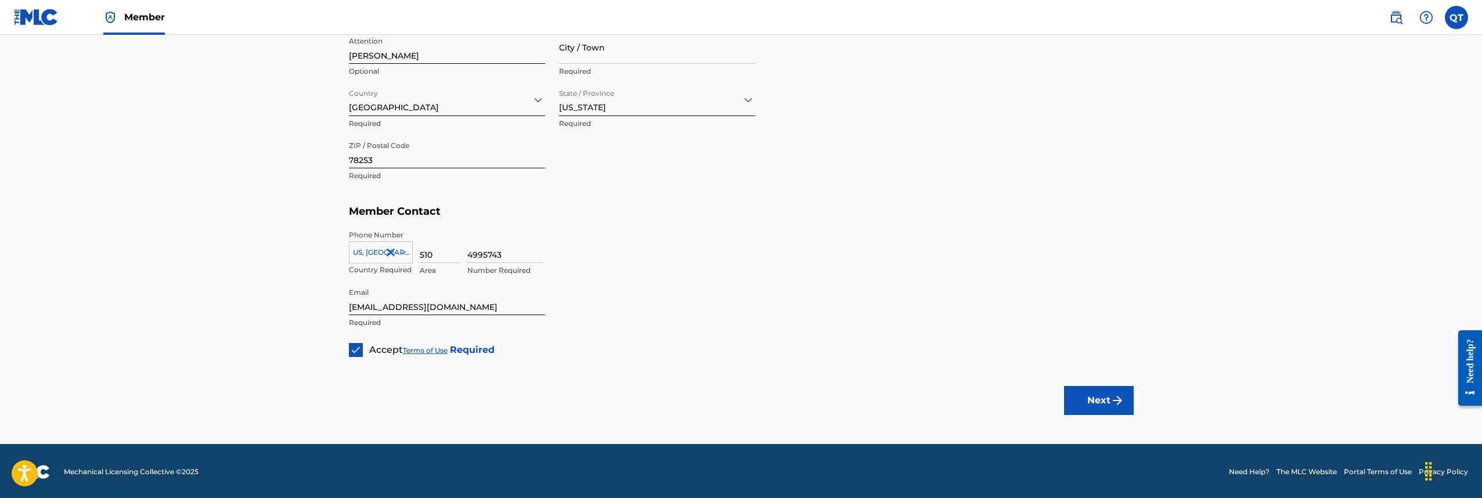
click at [1080, 403] on button "Next" at bounding box center [1099, 400] width 70 height 29
type input "San Antonio"
click at [1104, 398] on button "Next" at bounding box center [1099, 400] width 70 height 29
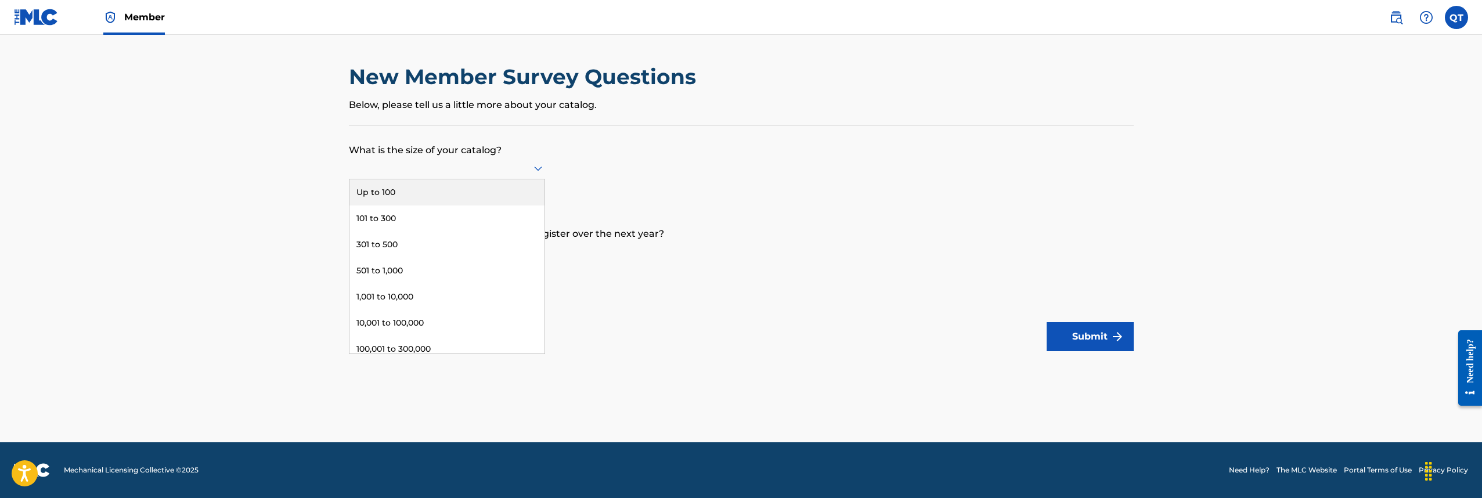
click at [540, 171] on icon at bounding box center [538, 169] width 8 height 5
click at [491, 202] on div "Up to 100" at bounding box center [447, 192] width 195 height 26
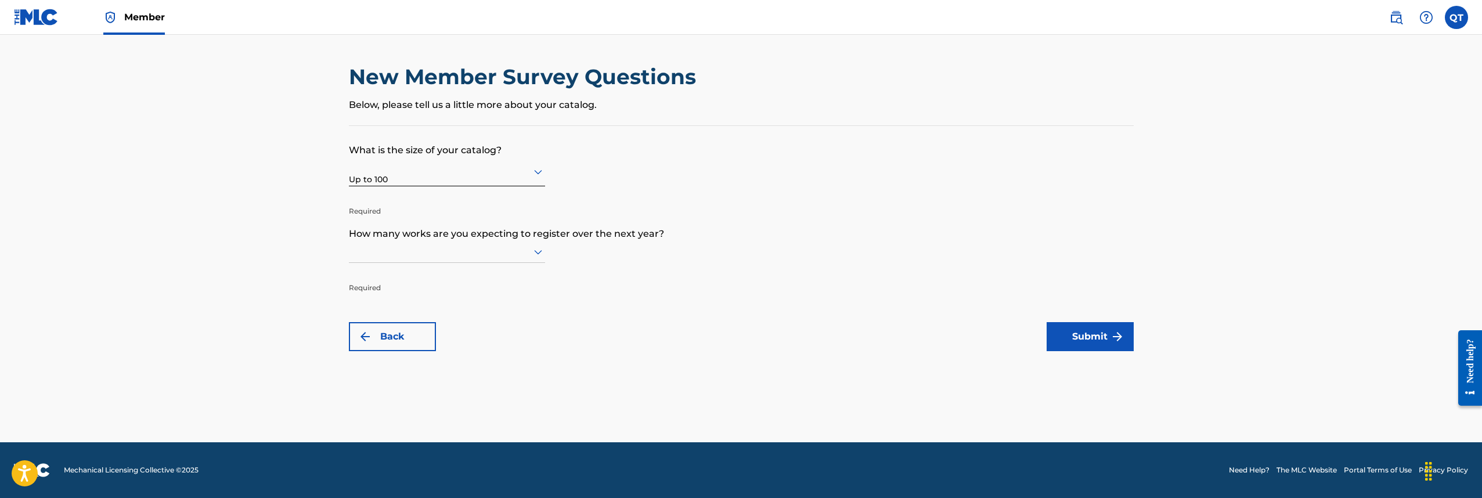
click at [540, 255] on icon at bounding box center [538, 252] width 8 height 5
click at [519, 287] on div "Up to 100" at bounding box center [447, 276] width 195 height 26
click at [1094, 337] on button "Submit" at bounding box center [1090, 336] width 87 height 29
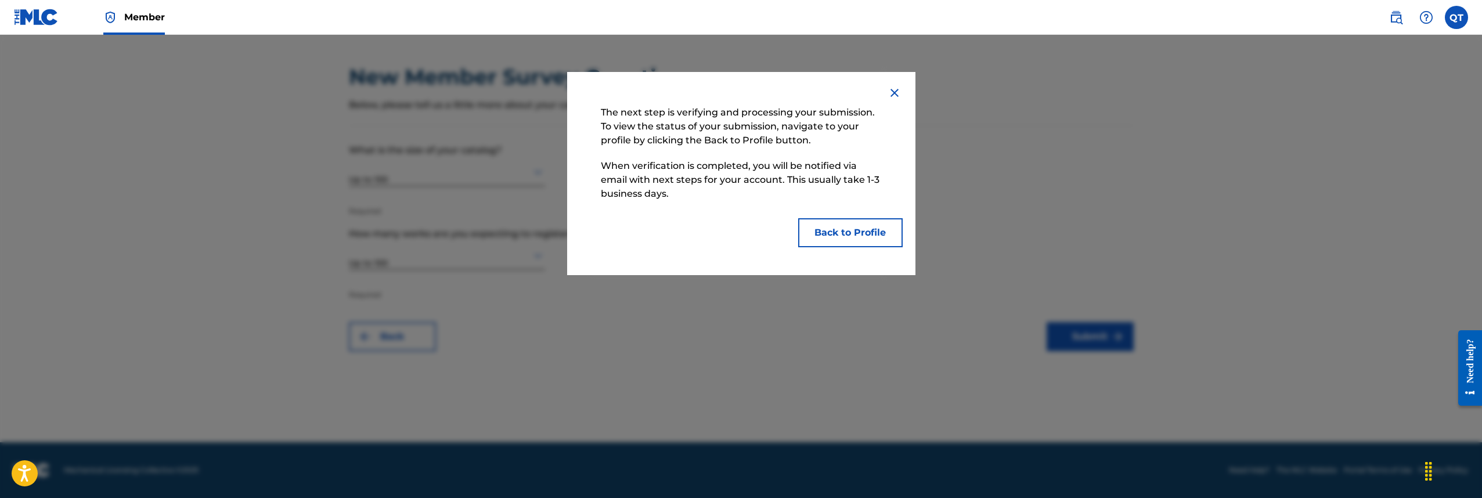
click at [850, 234] on button "Back to Profile" at bounding box center [850, 232] width 105 height 29
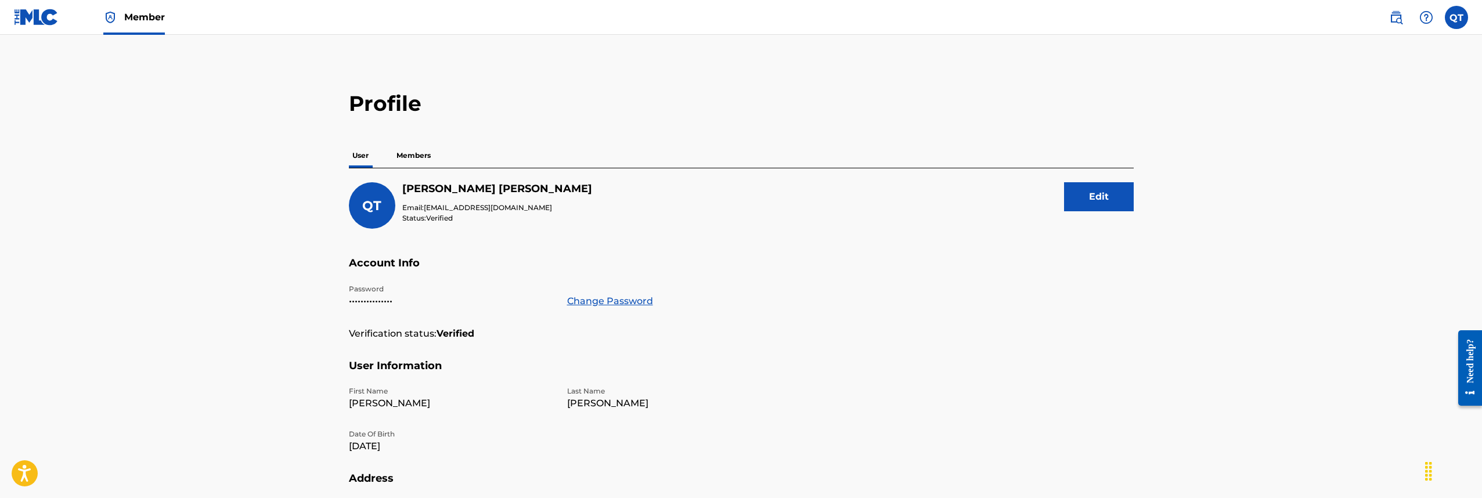
click at [415, 151] on p "Members" at bounding box center [413, 155] width 41 height 24
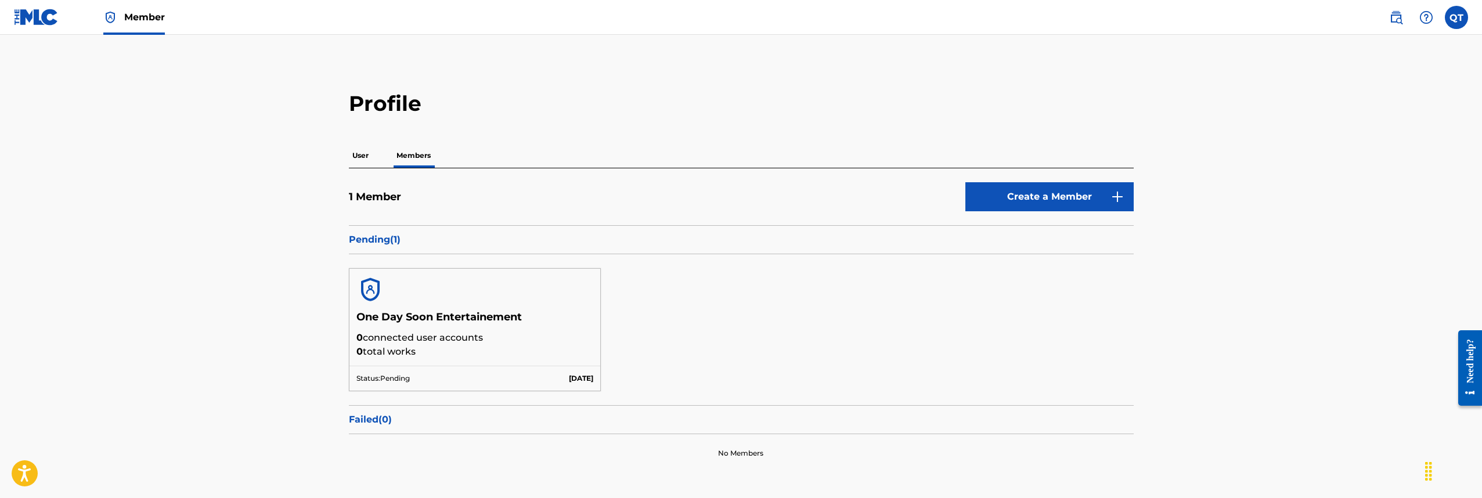
click at [359, 153] on p "User" at bounding box center [360, 155] width 23 height 24
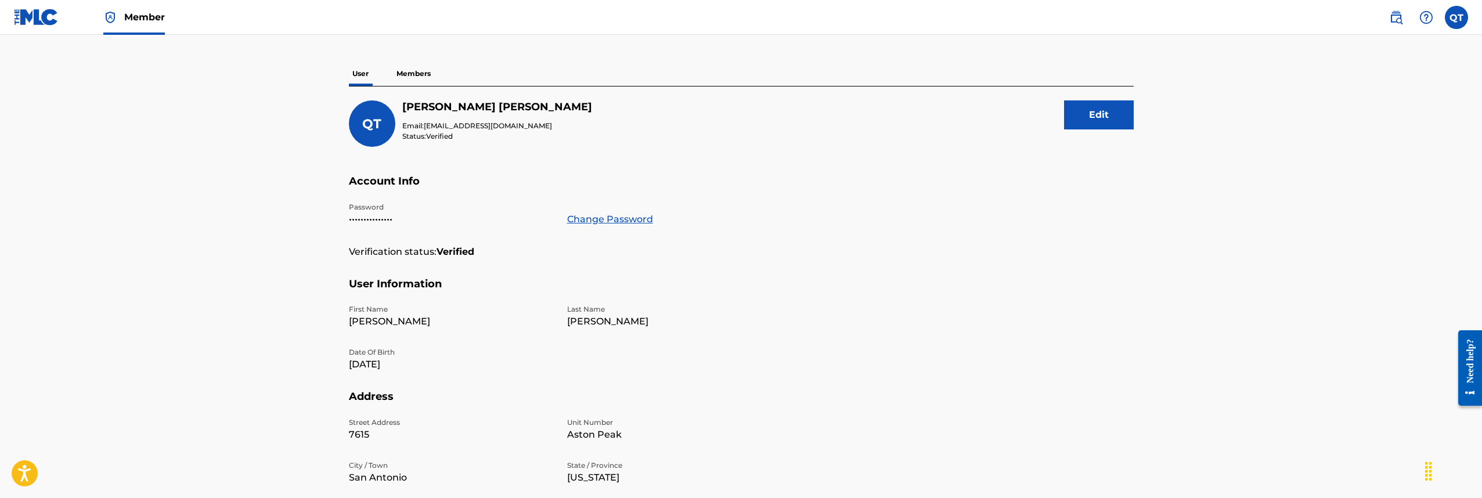
scroll to position [100, 0]
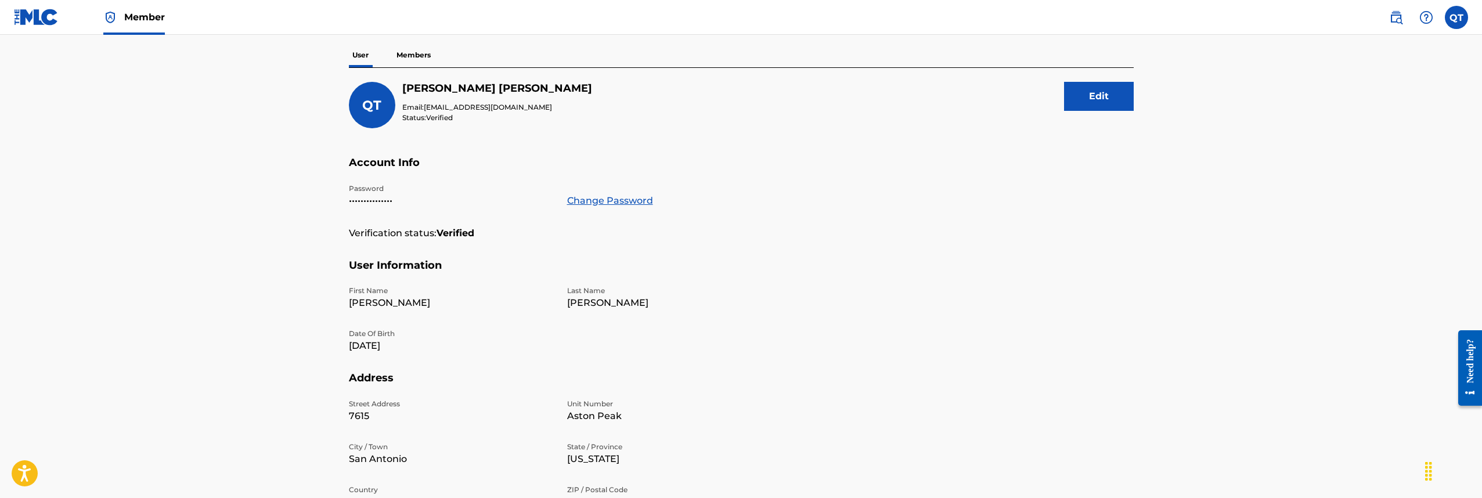
click at [1083, 100] on button "Edit" at bounding box center [1099, 96] width 70 height 29
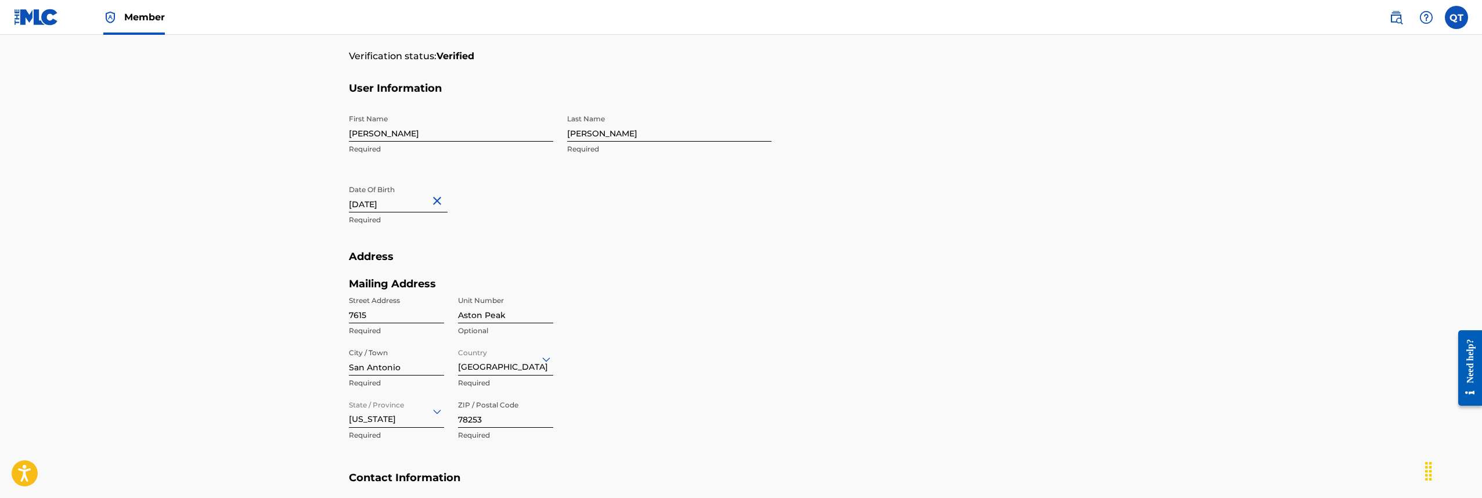
scroll to position [295, 0]
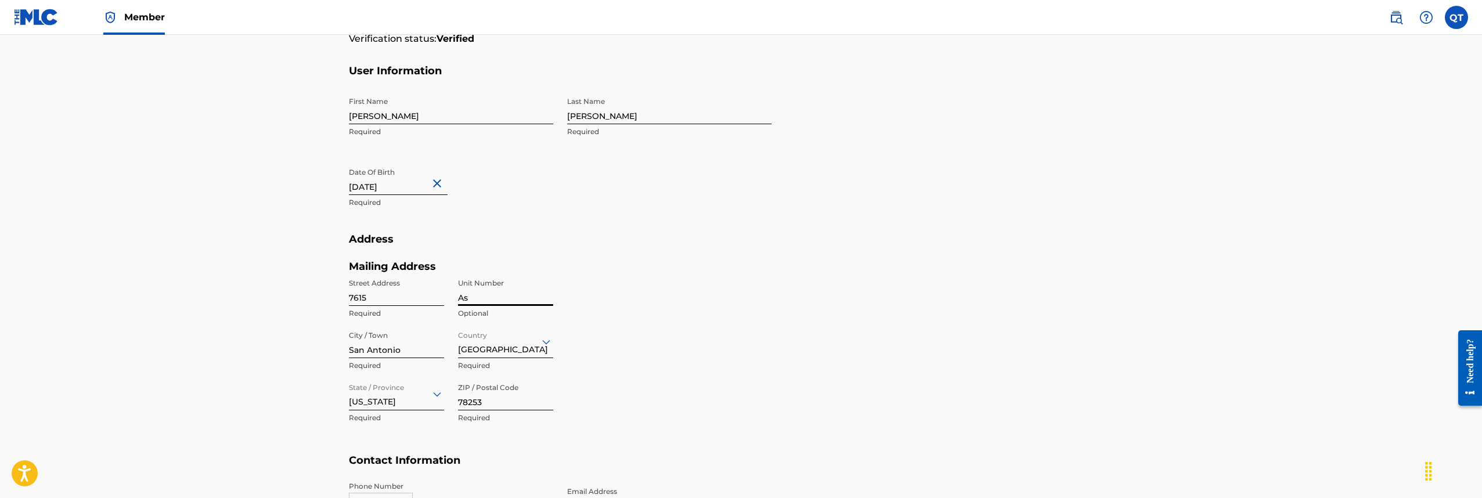
type input "A"
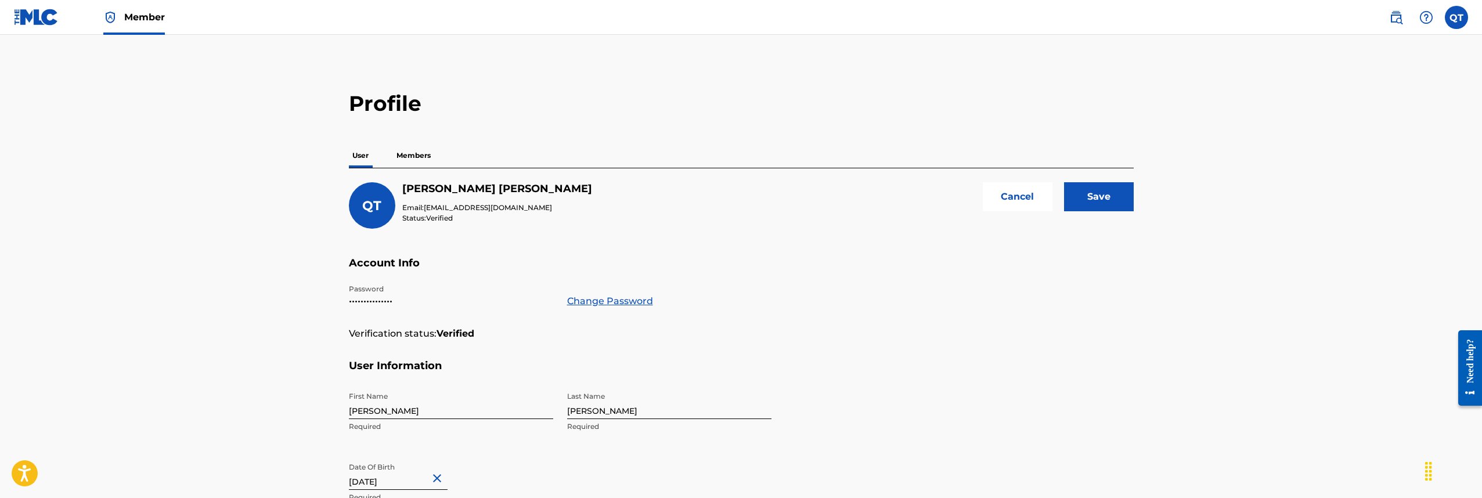
type input "7615 [GEOGRAPHIC_DATA]"
click at [1111, 206] on input "Save" at bounding box center [1099, 196] width 70 height 29
click at [416, 154] on p "Members" at bounding box center [413, 155] width 41 height 24
